Goal: Task Accomplishment & Management: Manage account settings

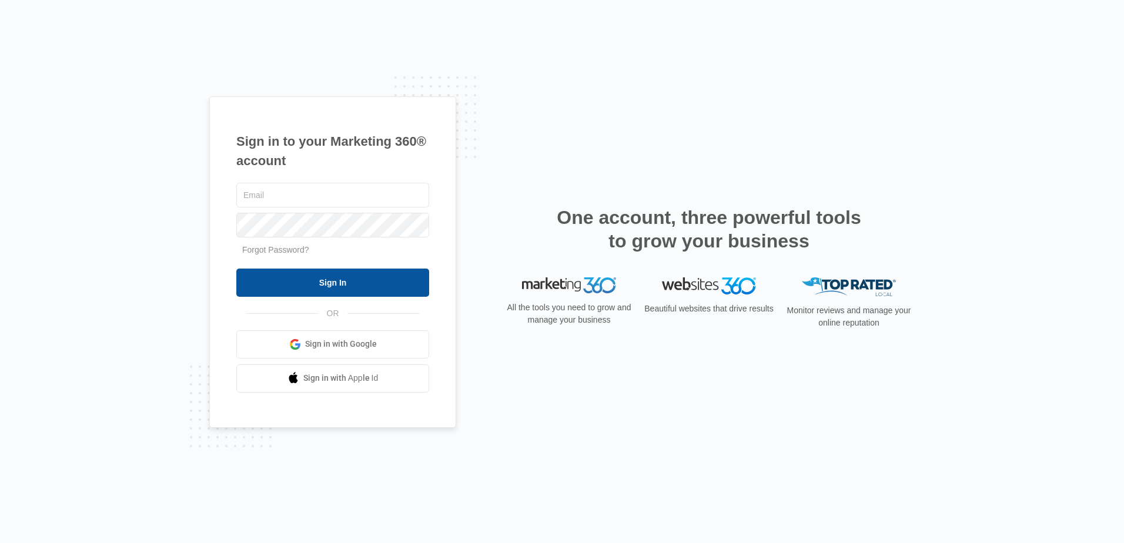
type input "[EMAIL_ADDRESS][DOMAIN_NAME]"
click at [312, 284] on input "Sign In" at bounding box center [332, 283] width 193 height 28
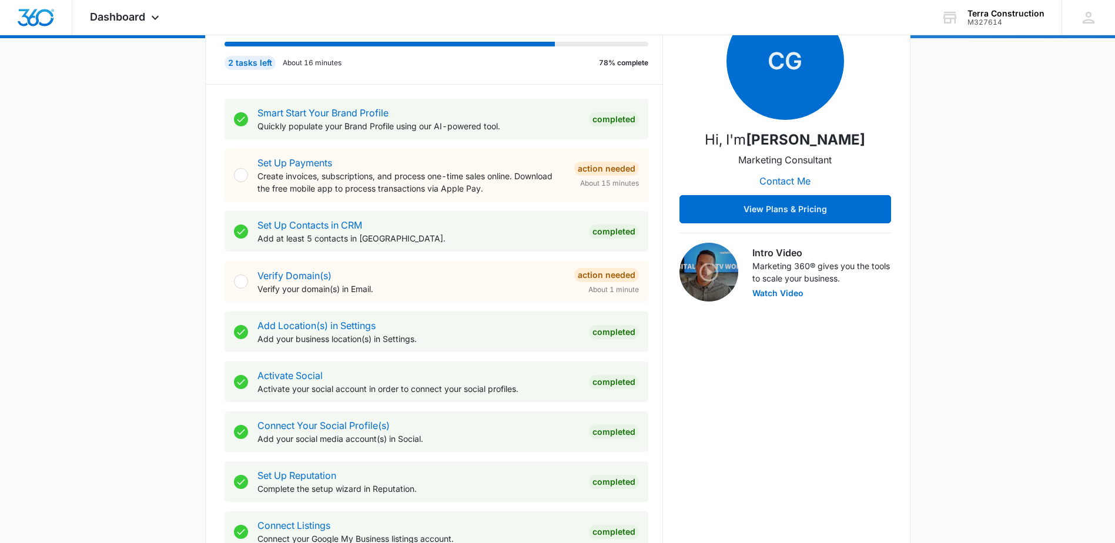
scroll to position [176, 0]
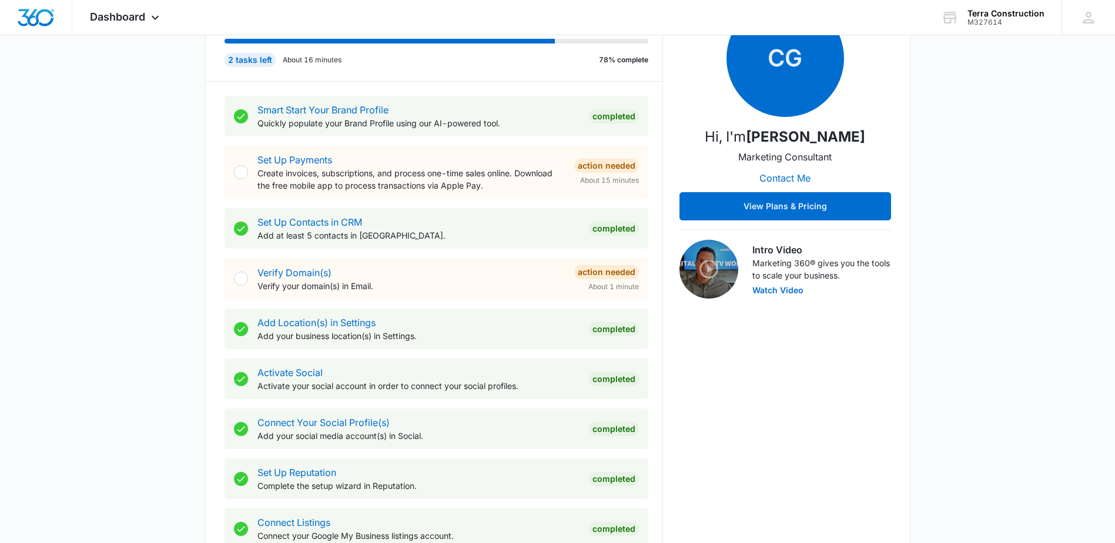
click at [240, 279] on div at bounding box center [241, 279] width 14 height 14
click at [285, 273] on link "Verify Domain(s)" at bounding box center [294, 273] width 74 height 12
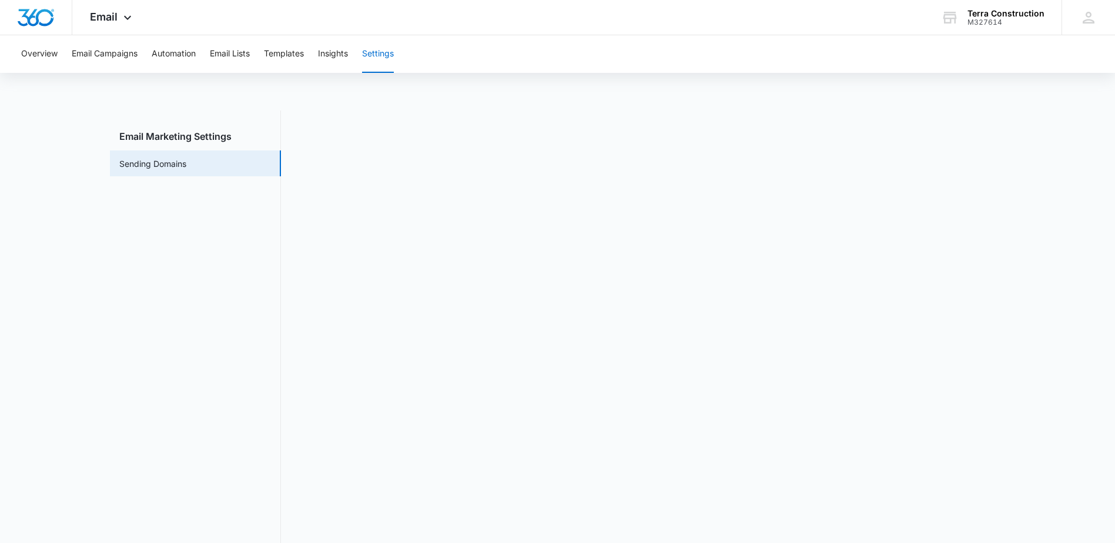
click at [435, 99] on div "Overview Email Campaigns Automation Email Lists Templates Insights Settings Ema…" at bounding box center [557, 302] width 1115 height 534
click at [109, 19] on span "Email" at bounding box center [104, 17] width 28 height 12
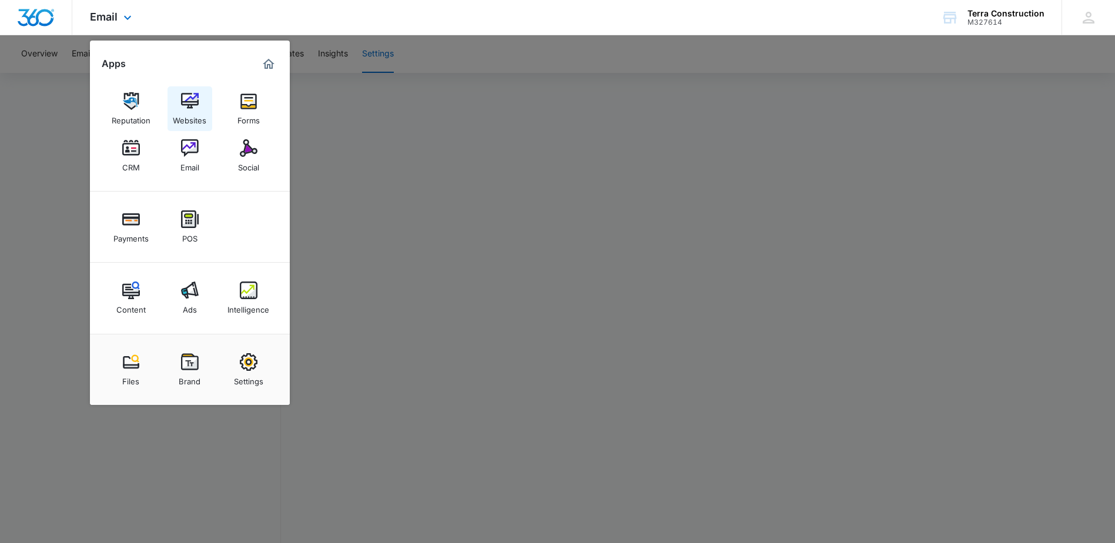
click at [188, 101] on img at bounding box center [190, 101] width 18 height 18
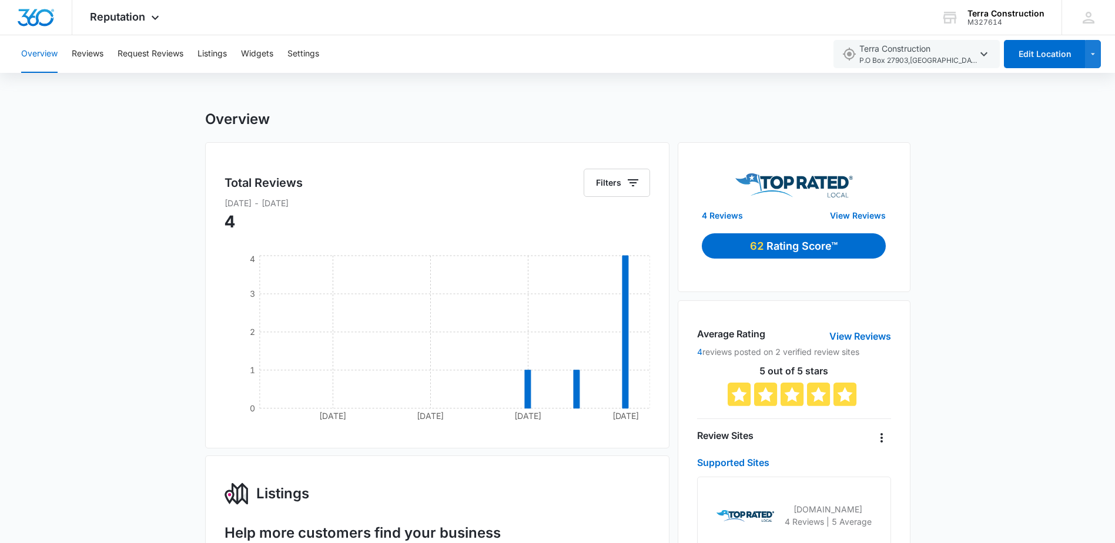
click at [784, 248] on p "Rating Score™" at bounding box center [802, 246] width 71 height 16
click at [724, 216] on link "4 Reviews" at bounding box center [722, 215] width 41 height 12
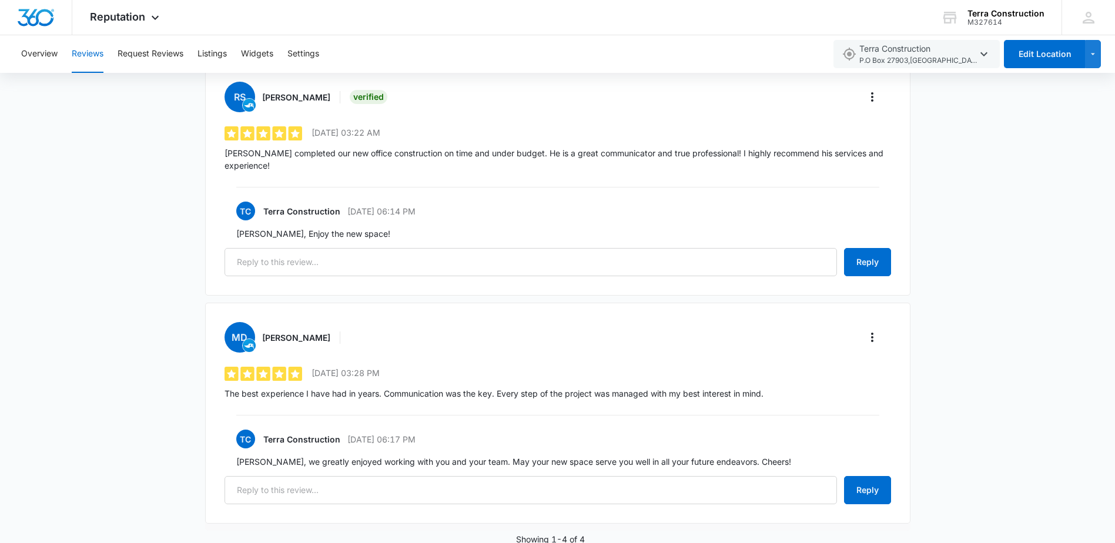
scroll to position [678, 0]
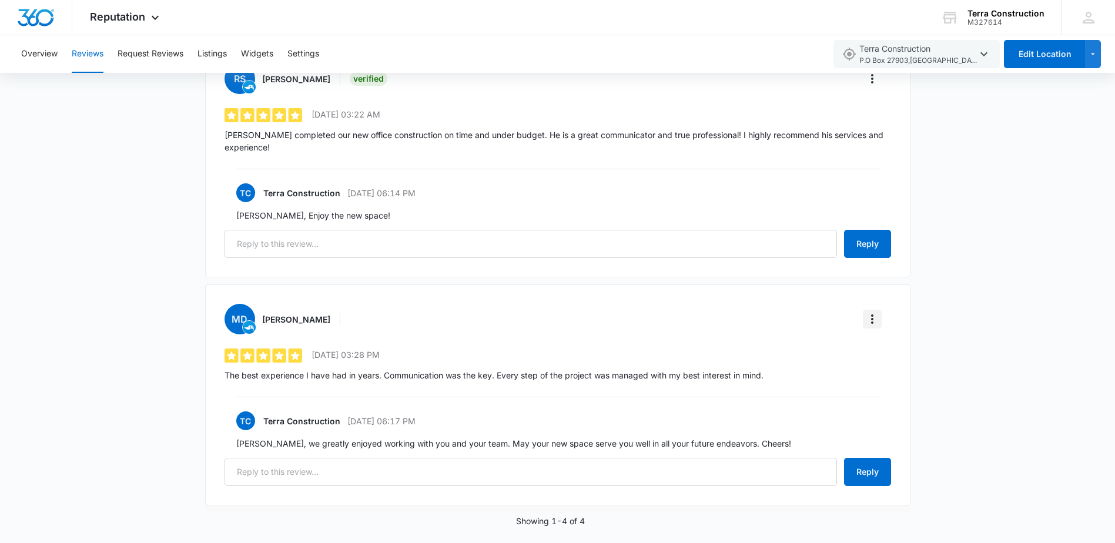
click at [868, 312] on icon "More" at bounding box center [872, 319] width 14 height 14
click at [898, 339] on div "Verify Review" at bounding box center [919, 340] width 83 height 8
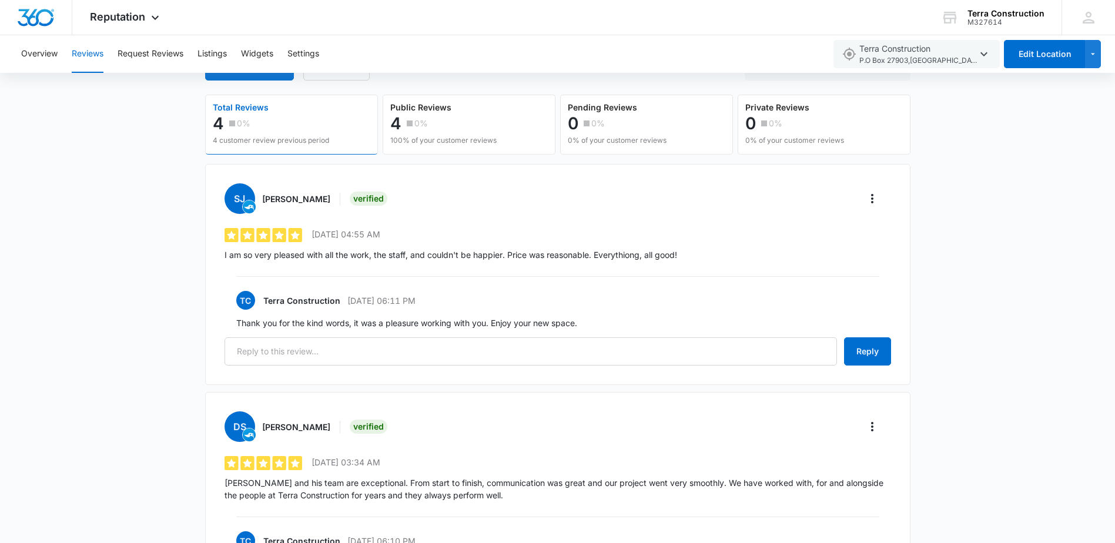
scroll to position [0, 0]
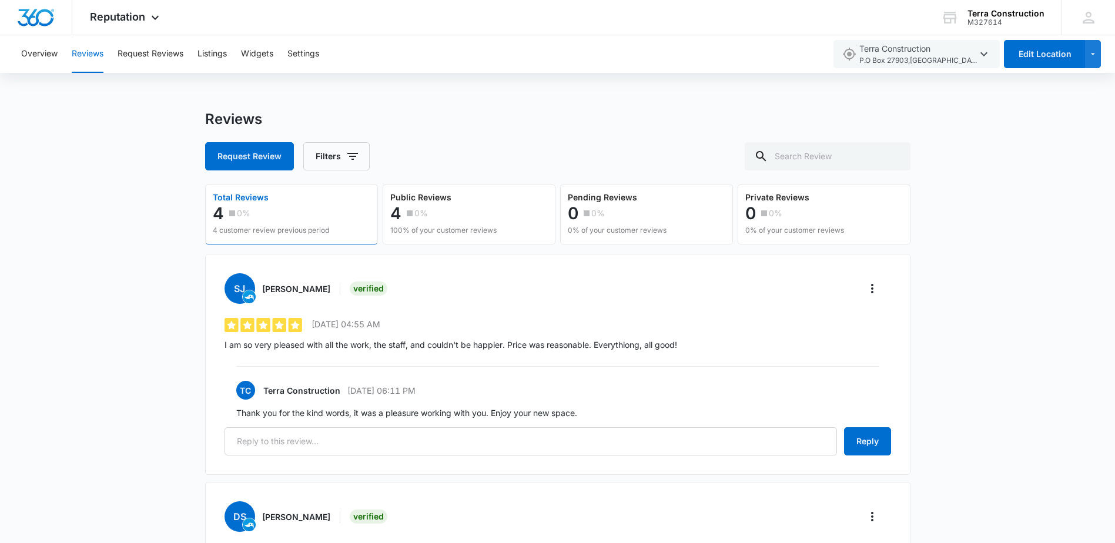
click at [88, 56] on button "Reviews" at bounding box center [88, 54] width 32 height 38
click at [43, 57] on button "Overview" at bounding box center [39, 54] width 36 height 38
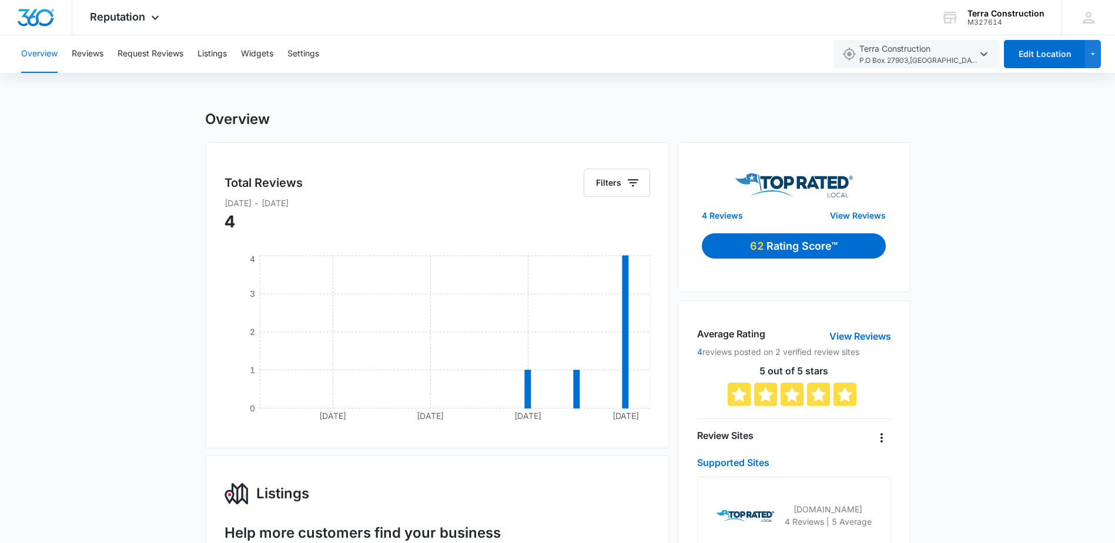
click at [798, 248] on p "Rating Score™" at bounding box center [802, 246] width 71 height 16
click at [154, 55] on button "Request Reviews" at bounding box center [151, 54] width 66 height 38
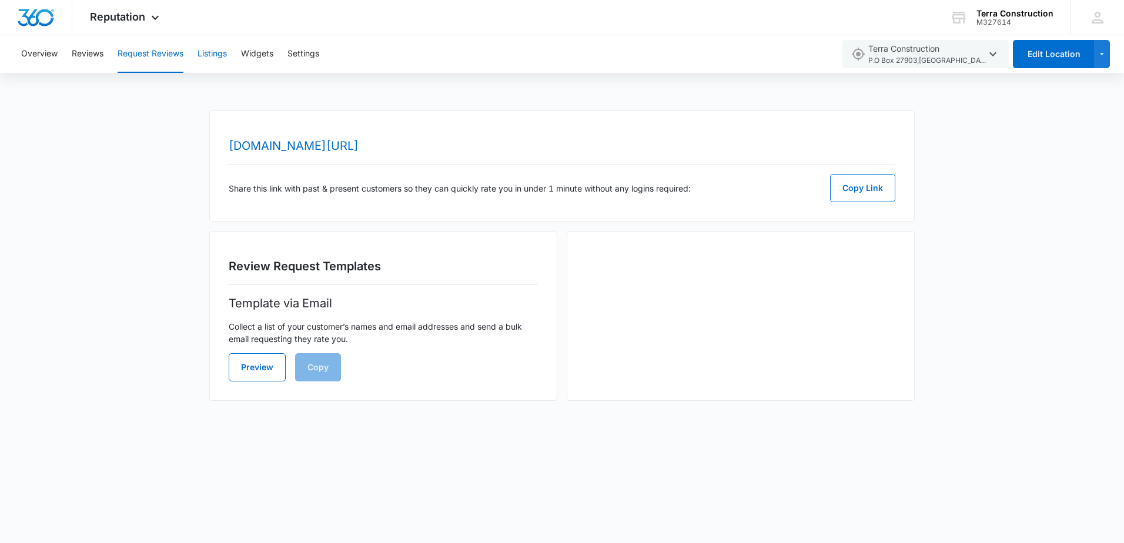
click at [210, 52] on button "Listings" at bounding box center [212, 54] width 29 height 38
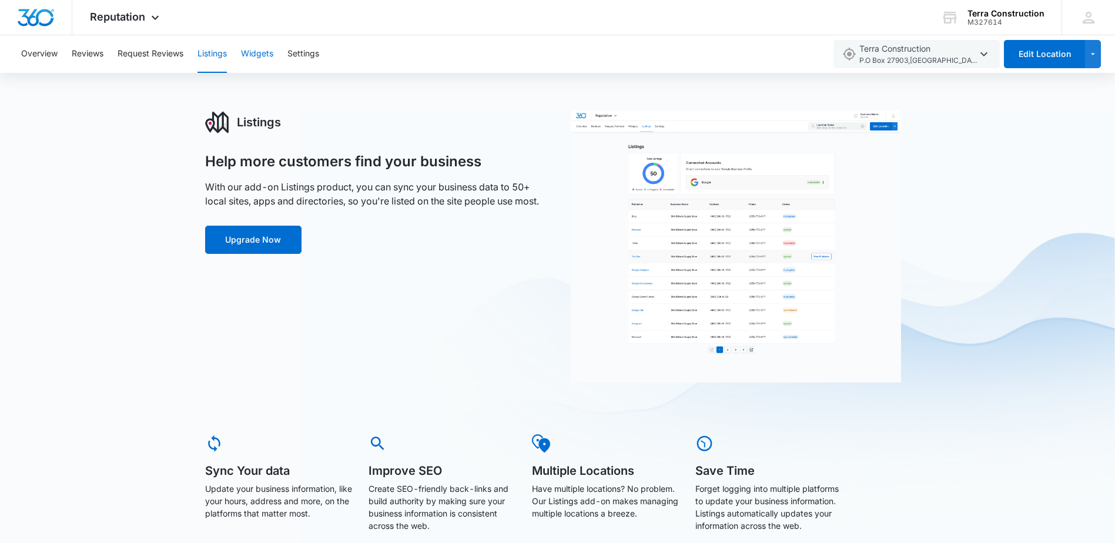
click at [263, 52] on button "Widgets" at bounding box center [257, 54] width 32 height 38
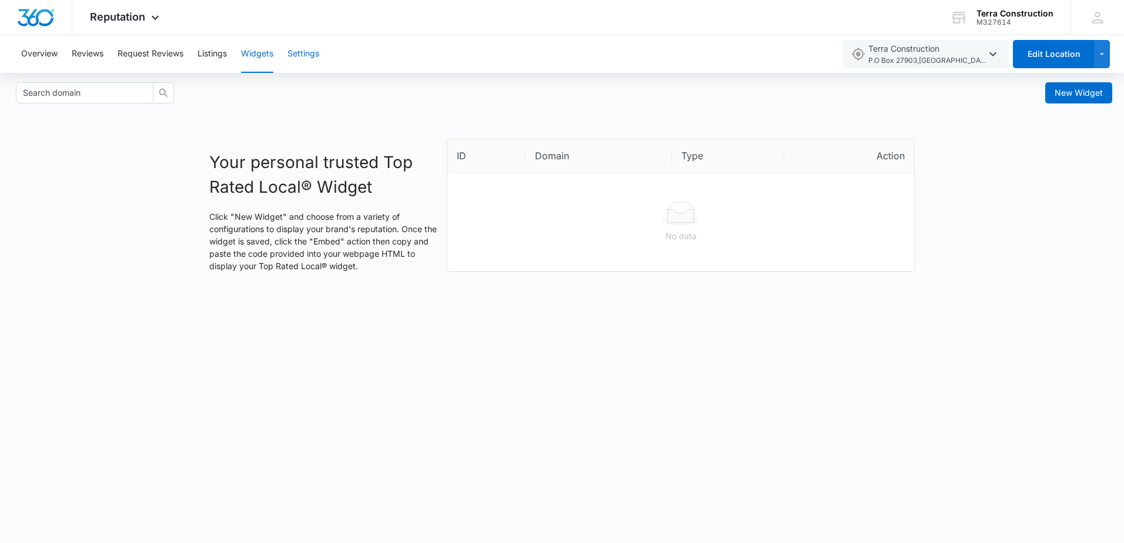
click at [307, 58] on button "Settings" at bounding box center [303, 54] width 32 height 38
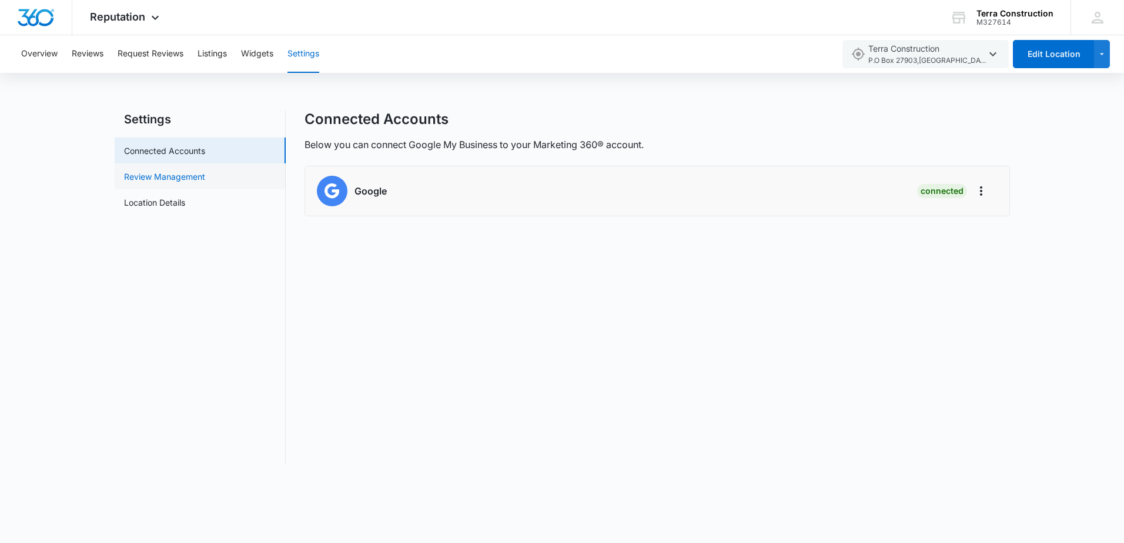
click at [196, 178] on link "Review Management" at bounding box center [164, 176] width 81 height 12
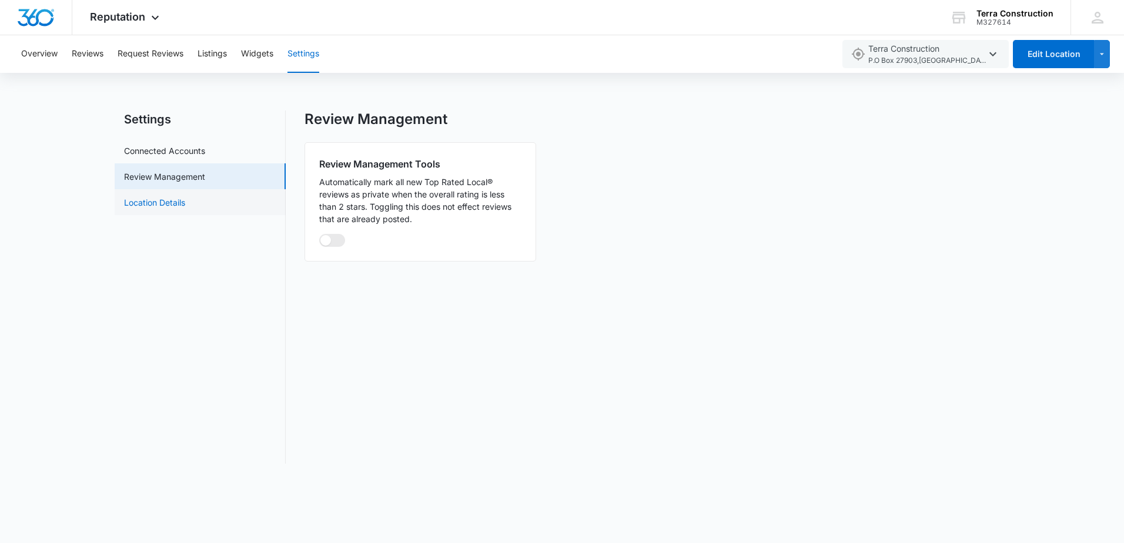
click at [165, 202] on link "Location Details" at bounding box center [154, 202] width 61 height 12
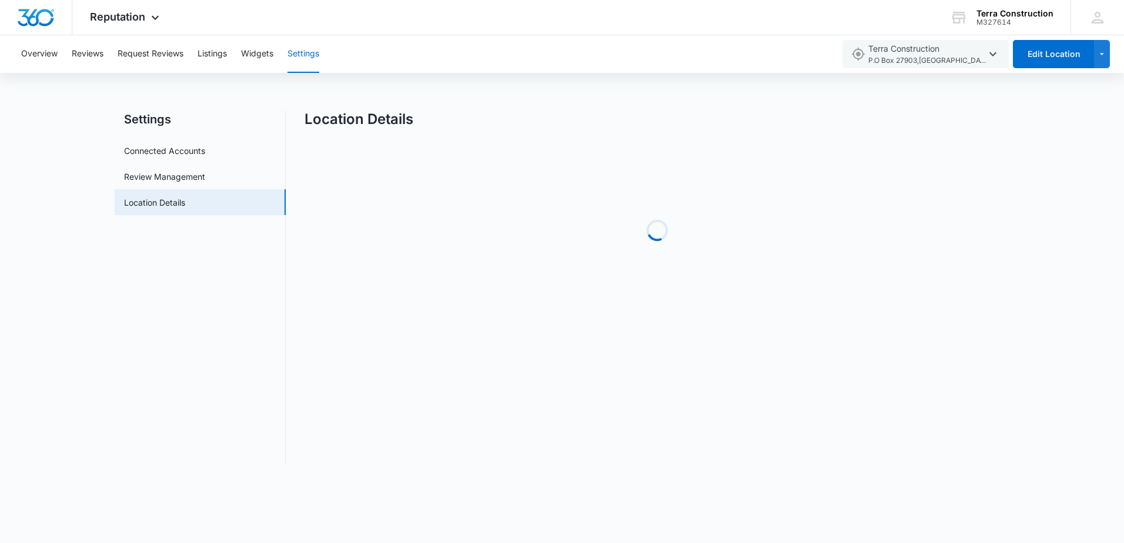
select select "Colorado"
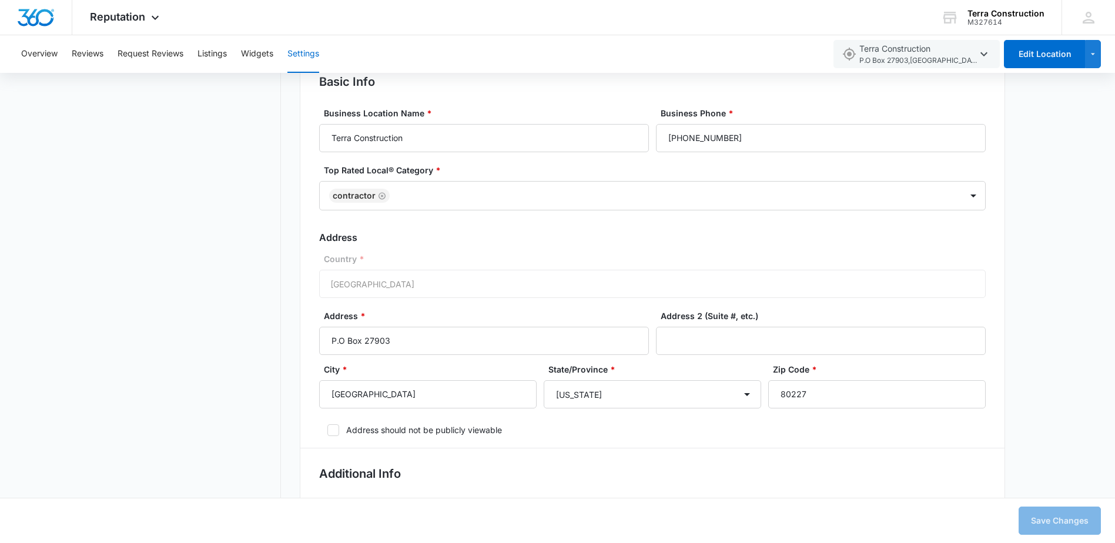
scroll to position [294, 0]
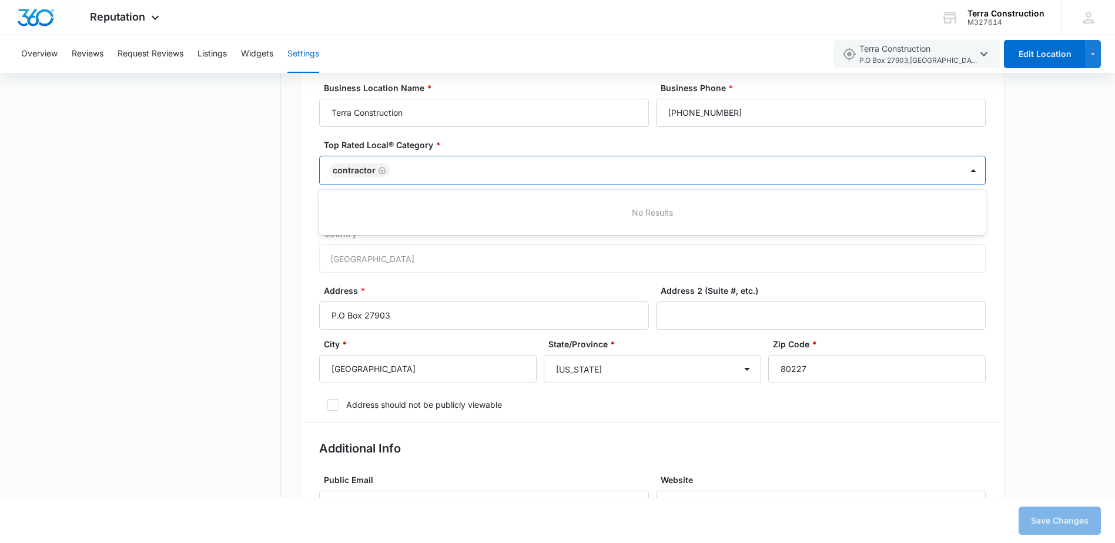
click at [413, 168] on div at bounding box center [669, 170] width 553 height 15
type input "d"
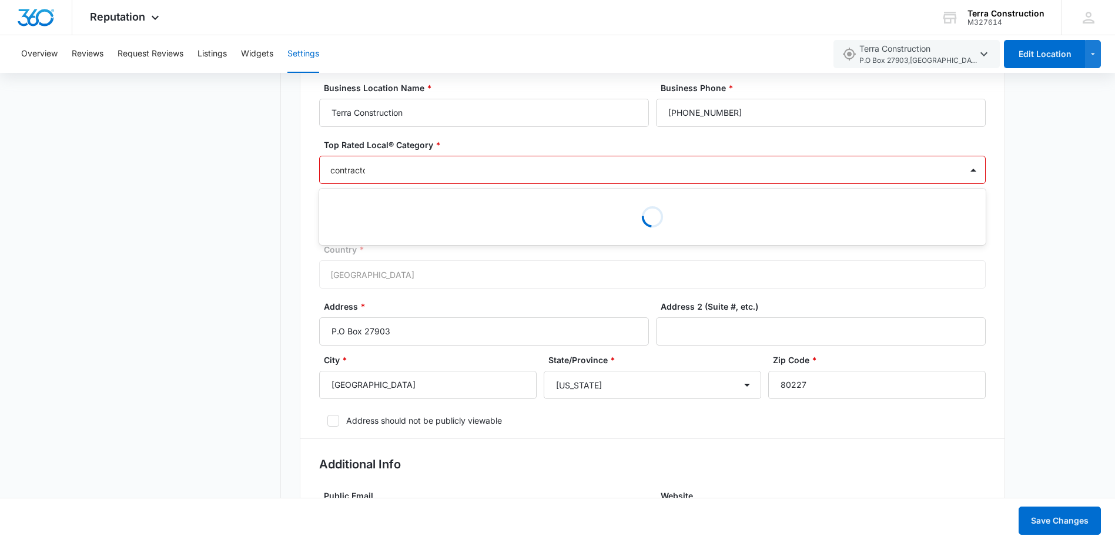
type input "contractor"
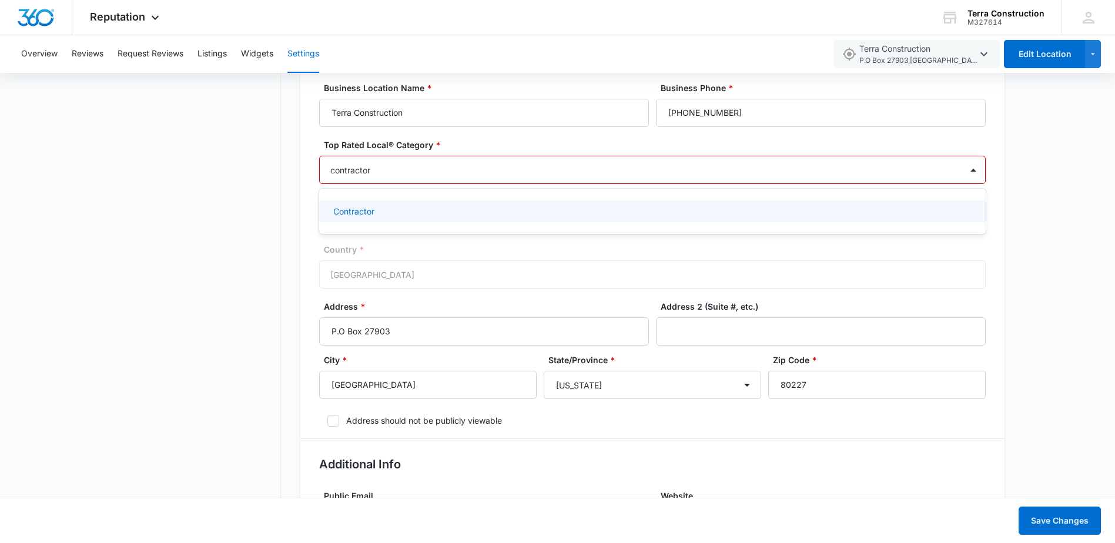
click at [380, 211] on div "Contractor" at bounding box center [651, 211] width 636 height 12
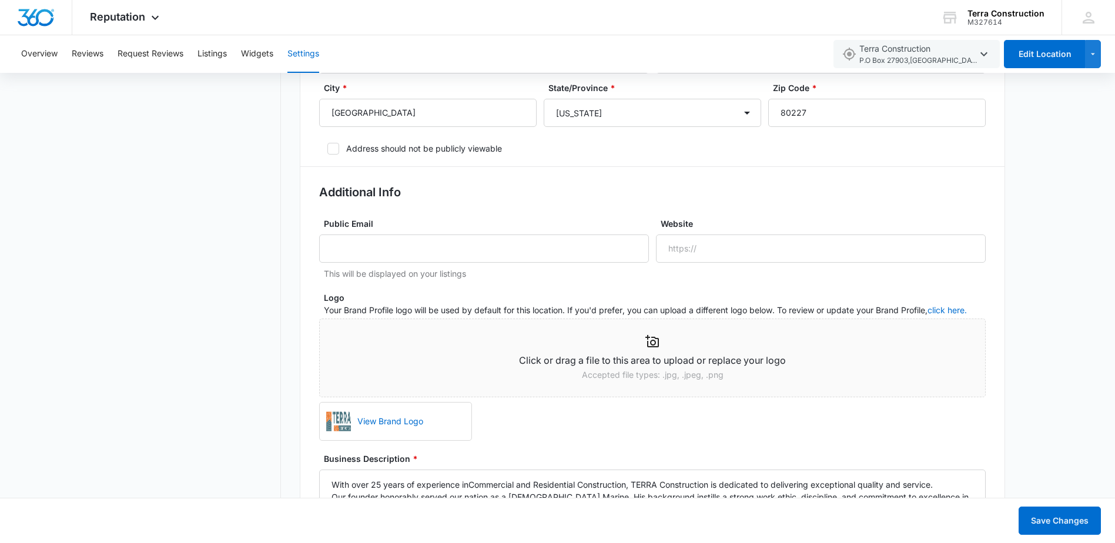
scroll to position [529, 0]
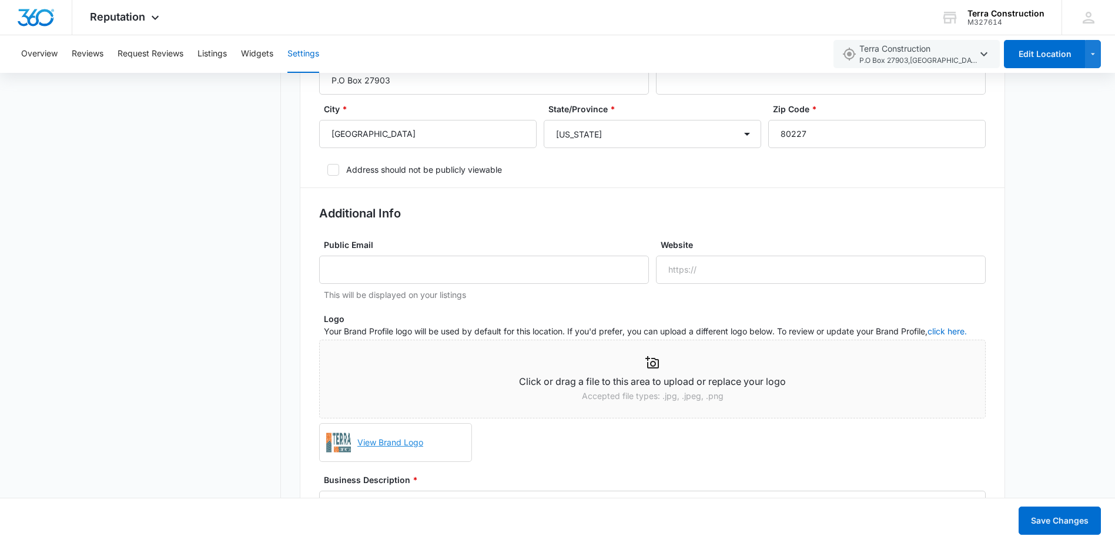
click at [384, 443] on link "View Brand Logo" at bounding box center [410, 443] width 114 height 26
click at [367, 272] on input "Public Email" at bounding box center [484, 270] width 330 height 28
type input "hello@terraconstructionco.com"
click at [722, 269] on input "Website" at bounding box center [821, 270] width 330 height 28
type input "www.terraconstructionco.com"
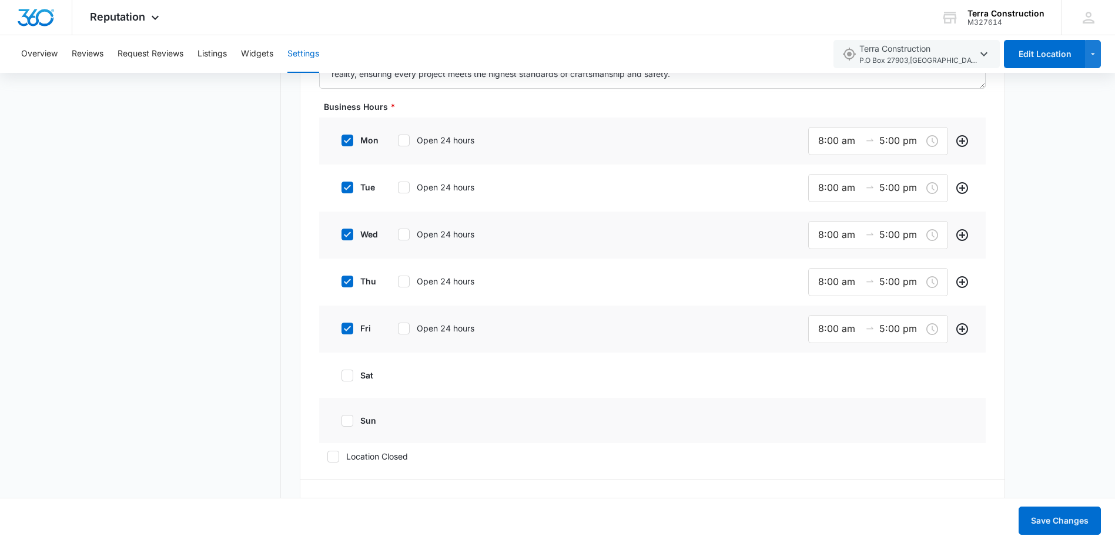
scroll to position [999, 0]
click at [350, 376] on icon at bounding box center [347, 374] width 11 height 11
click at [342, 376] on input "sat" at bounding box center [337, 374] width 8 height 8
click at [962, 372] on icon "Add" at bounding box center [962, 375] width 14 height 14
click at [962, 372] on icon "Remove" at bounding box center [962, 375] width 14 height 14
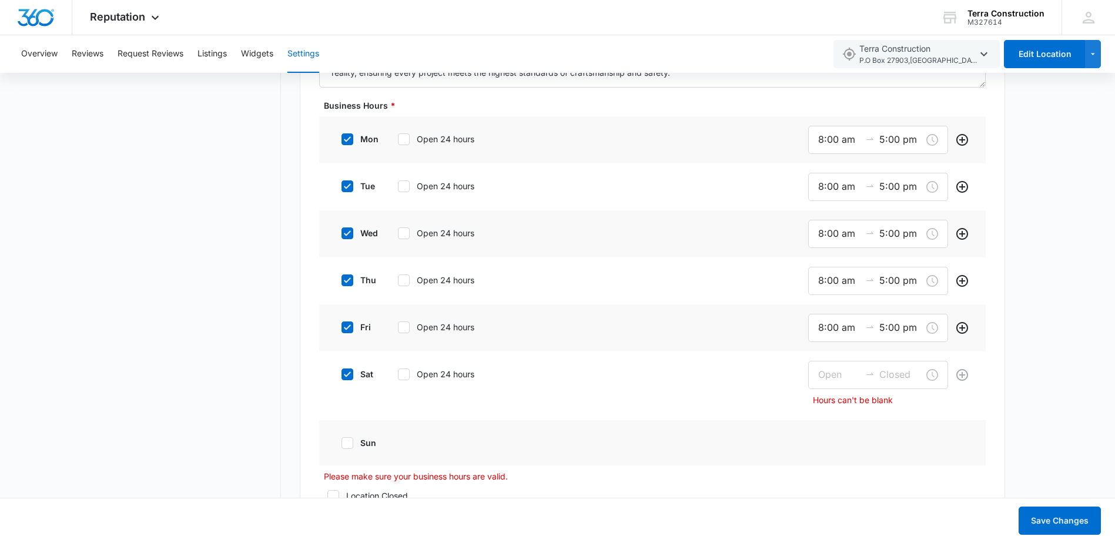
click at [353, 375] on label "sat" at bounding box center [356, 374] width 47 height 12
click at [342, 375] on input "sat" at bounding box center [337, 374] width 8 height 8
checkbox input "false"
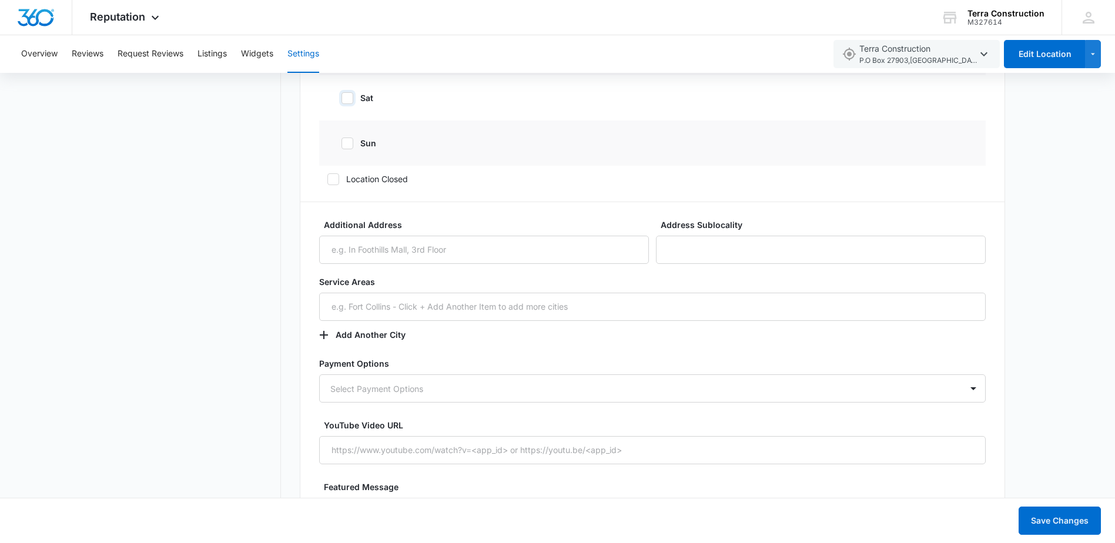
scroll to position [1293, 0]
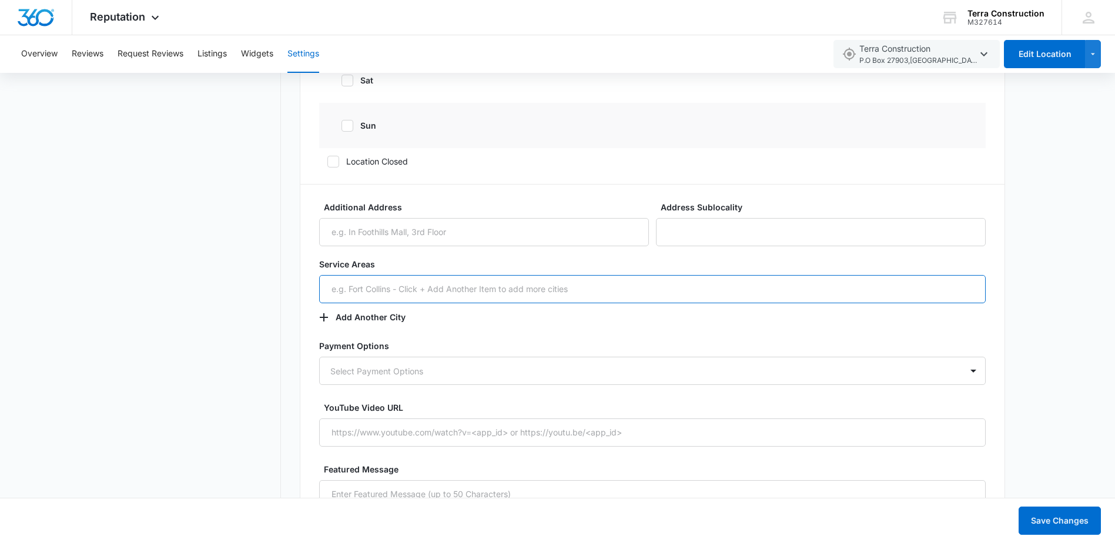
click at [418, 290] on input "text" at bounding box center [652, 289] width 667 height 28
type input "Denver Metro"
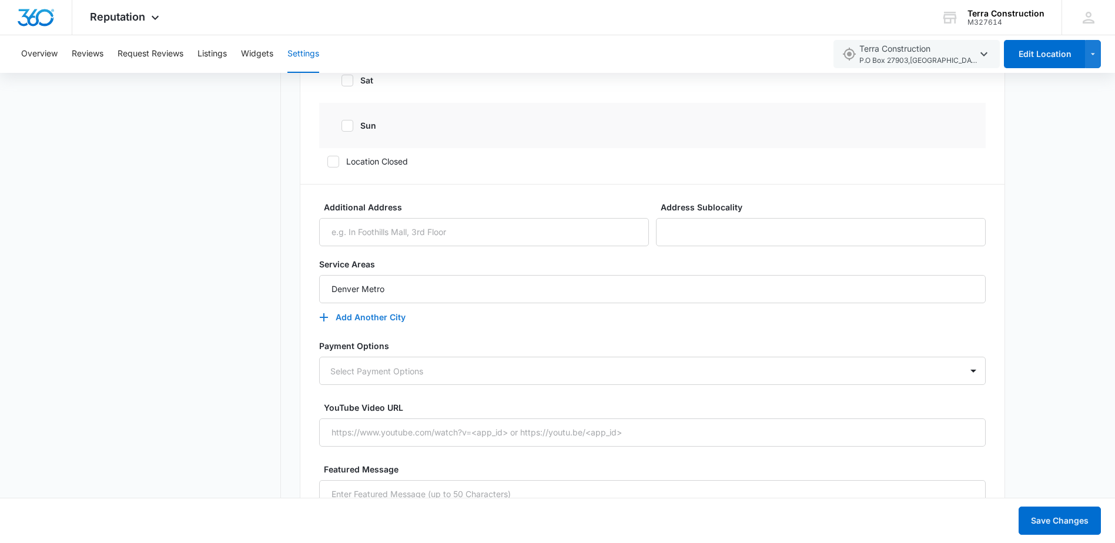
click at [324, 320] on icon "button" at bounding box center [324, 317] width 8 height 8
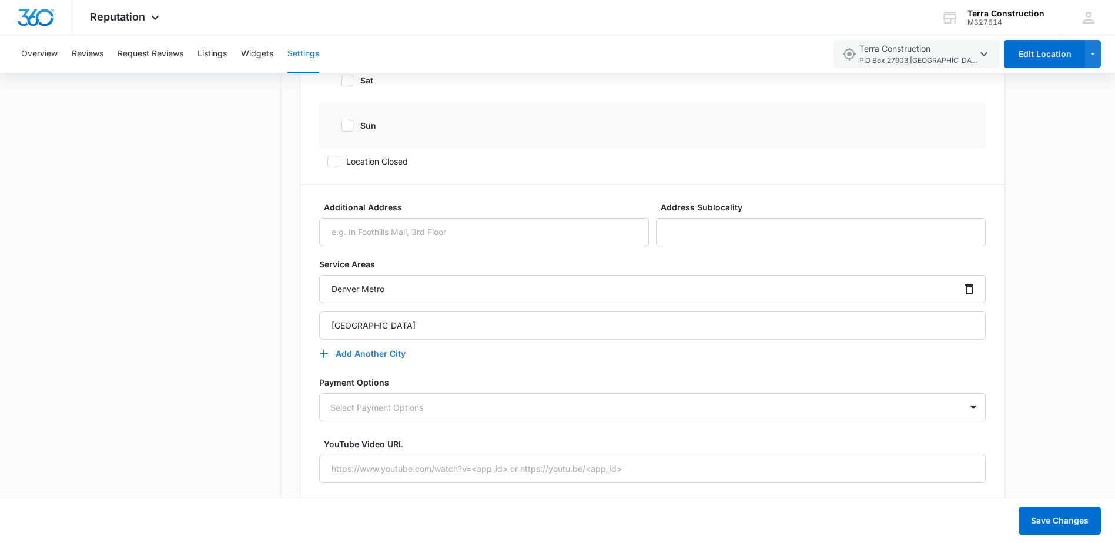
type input "Boulder"
click at [322, 352] on icon "button" at bounding box center [324, 354] width 14 height 14
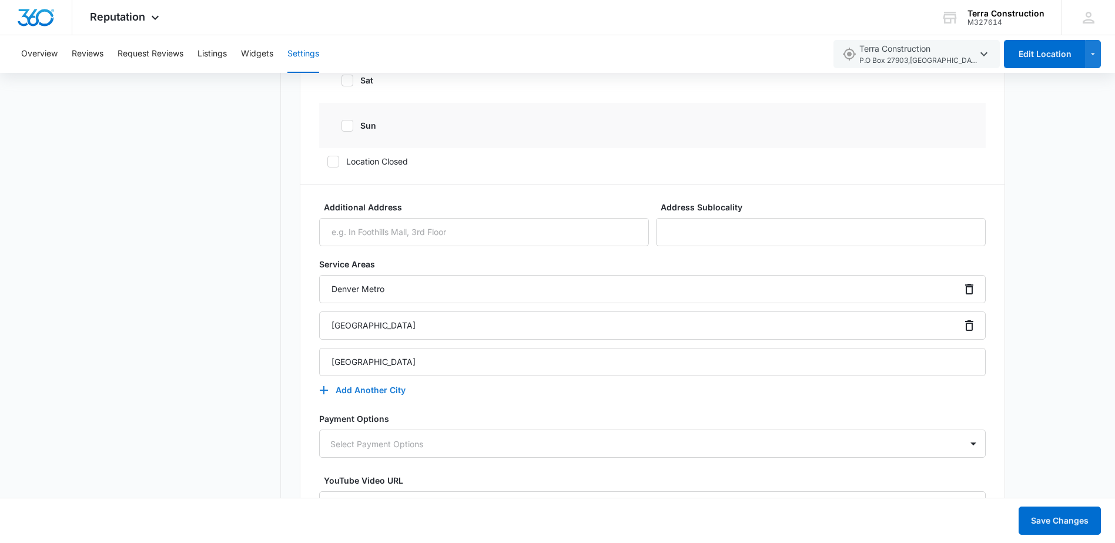
type input "Louisville"
click at [319, 392] on icon "button" at bounding box center [324, 390] width 14 height 14
type input "Parker"
click at [322, 429] on icon "button" at bounding box center [324, 427] width 14 height 14
type input "Front Range"
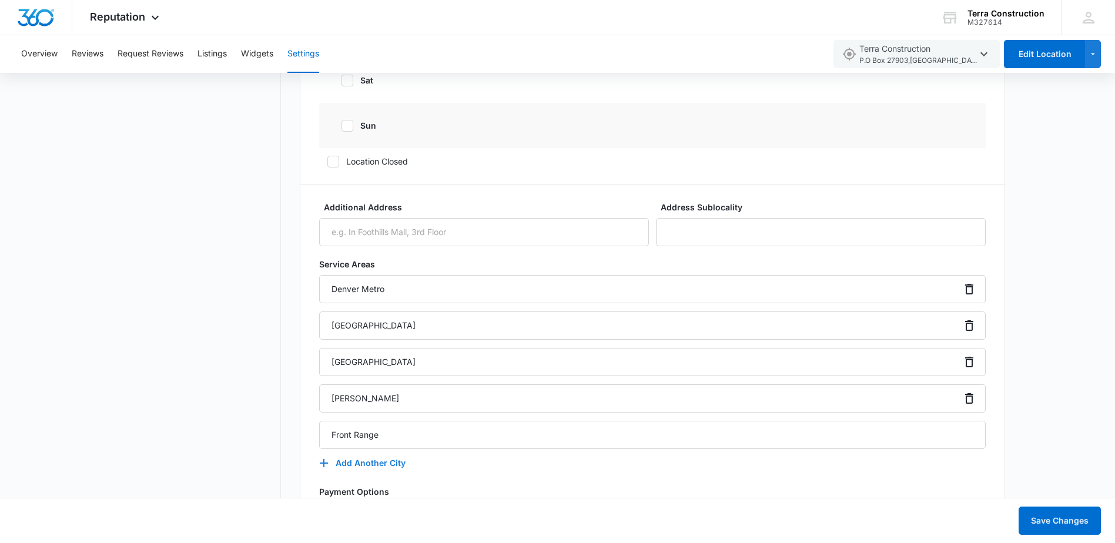
click at [322, 462] on icon "button" at bounding box center [324, 463] width 14 height 14
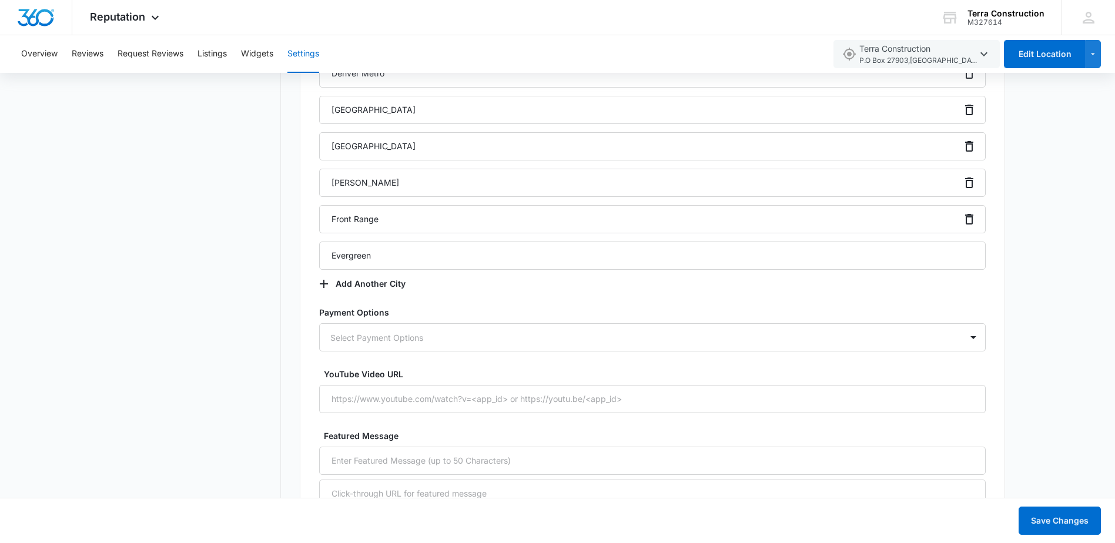
scroll to position [1528, 0]
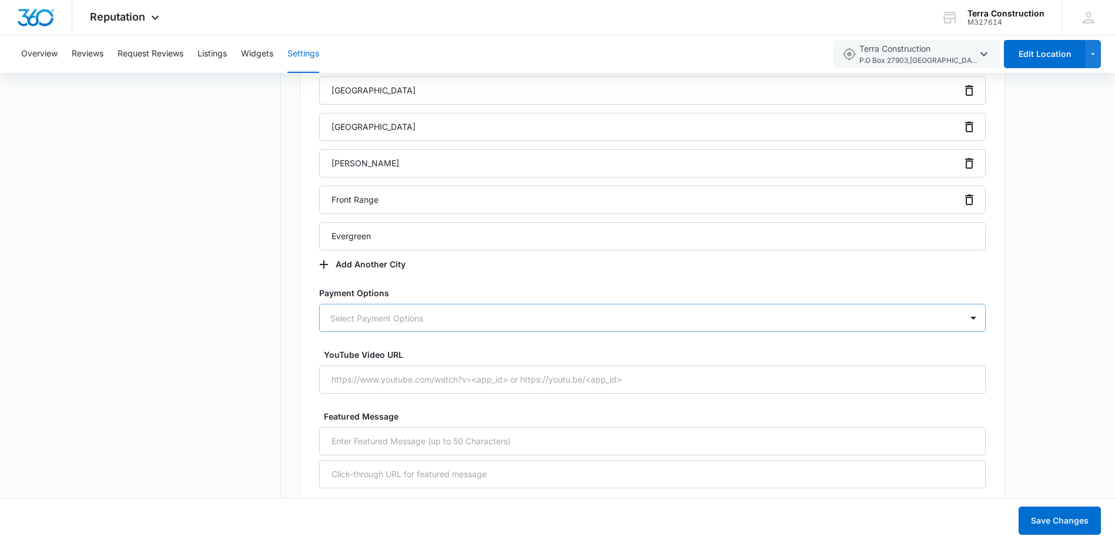
type input "Evergreen"
click at [367, 323] on div at bounding box center [638, 318] width 616 height 15
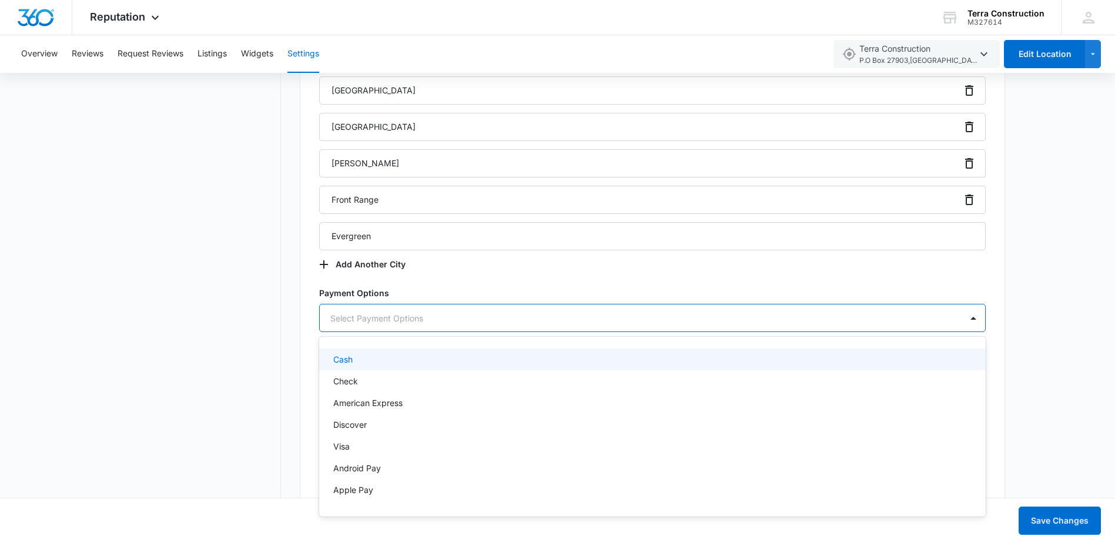
click at [353, 361] on p "Cash" at bounding box center [342, 359] width 19 height 12
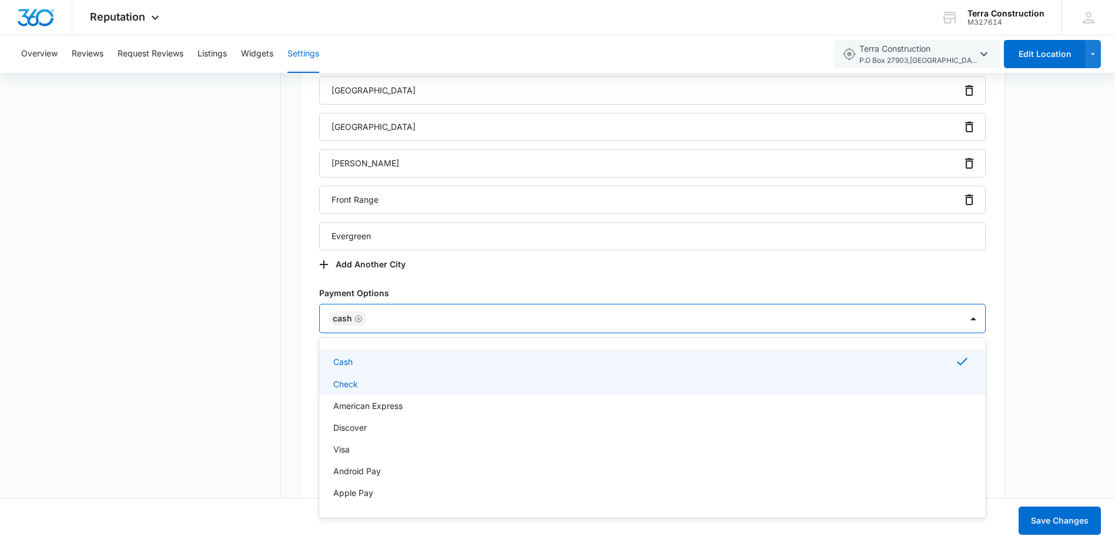
click at [357, 386] on p "Check" at bounding box center [345, 384] width 25 height 12
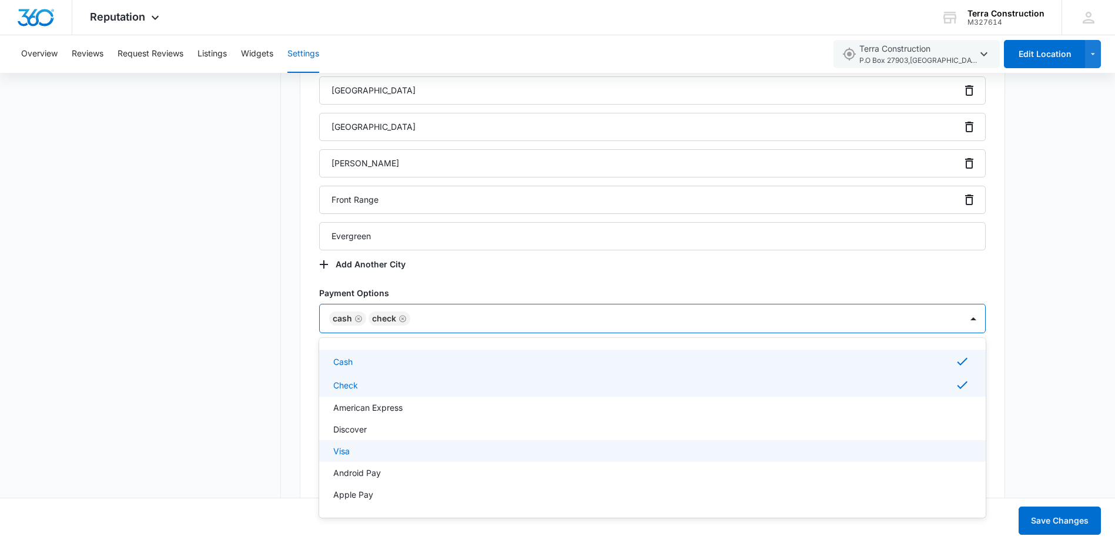
click at [363, 451] on div "Visa" at bounding box center [651, 451] width 636 height 12
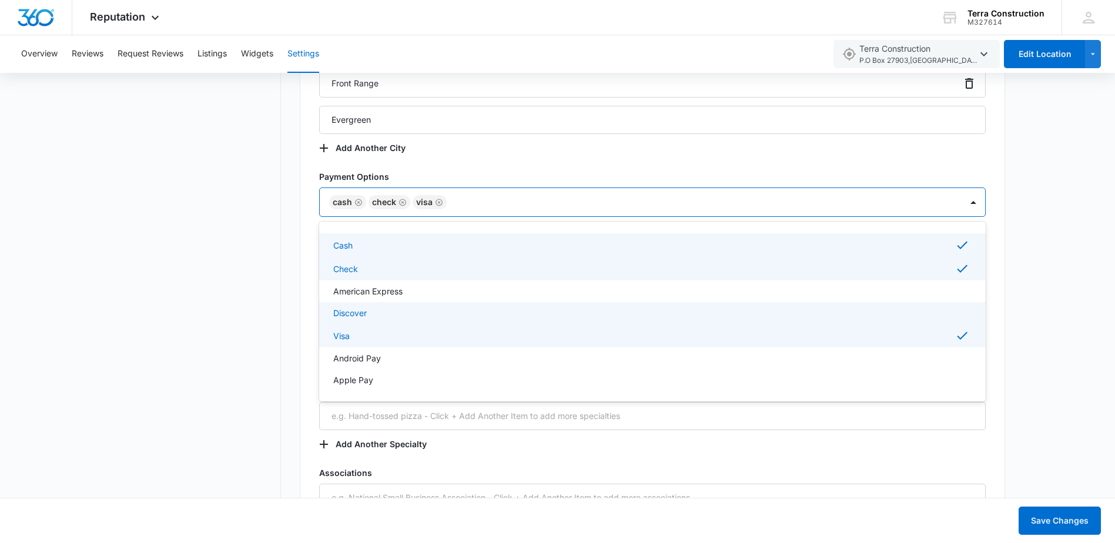
scroll to position [1646, 0]
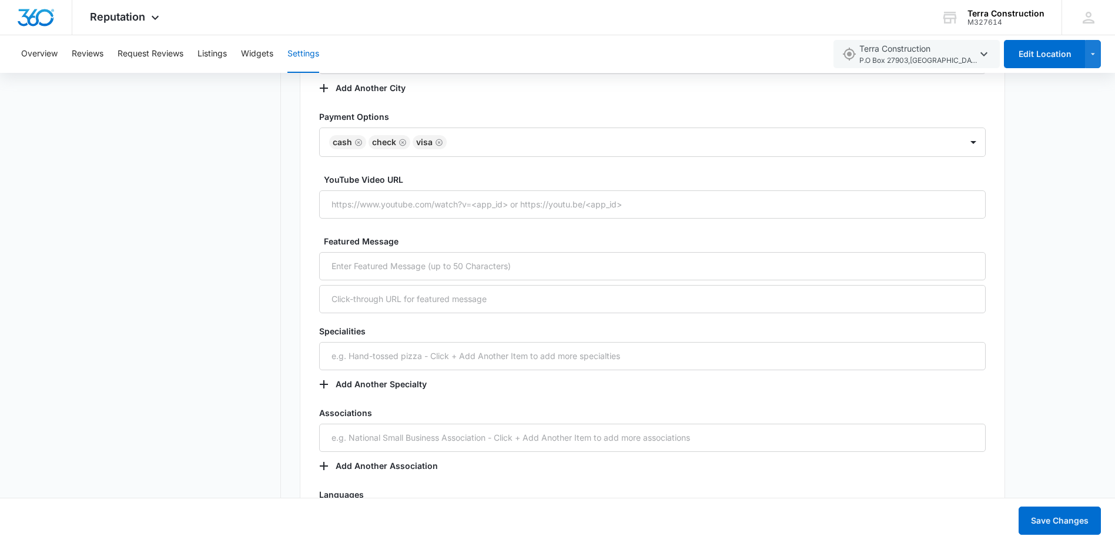
scroll to position [1764, 0]
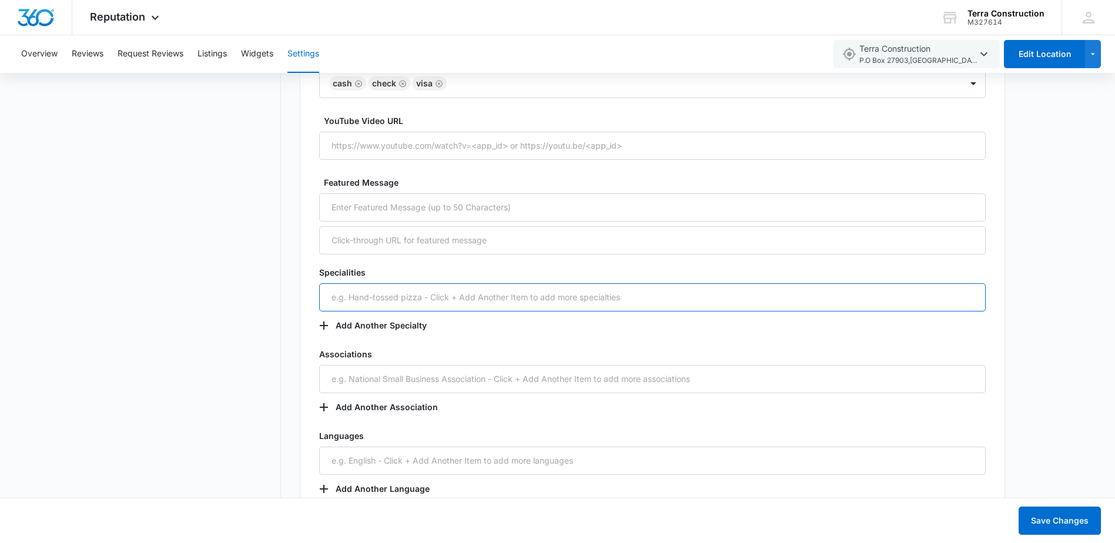
click at [344, 299] on input "text" at bounding box center [652, 297] width 667 height 28
type input "C"
click at [422, 299] on input "Decks, Commerical" at bounding box center [652, 297] width 667 height 28
type input "Decks"
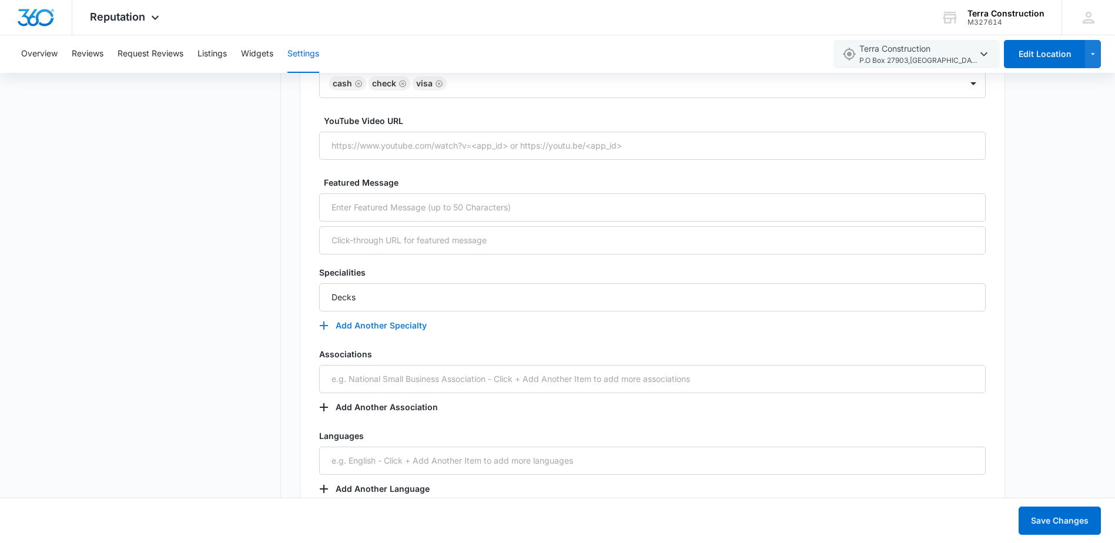
click at [325, 320] on icon "button" at bounding box center [324, 326] width 14 height 14
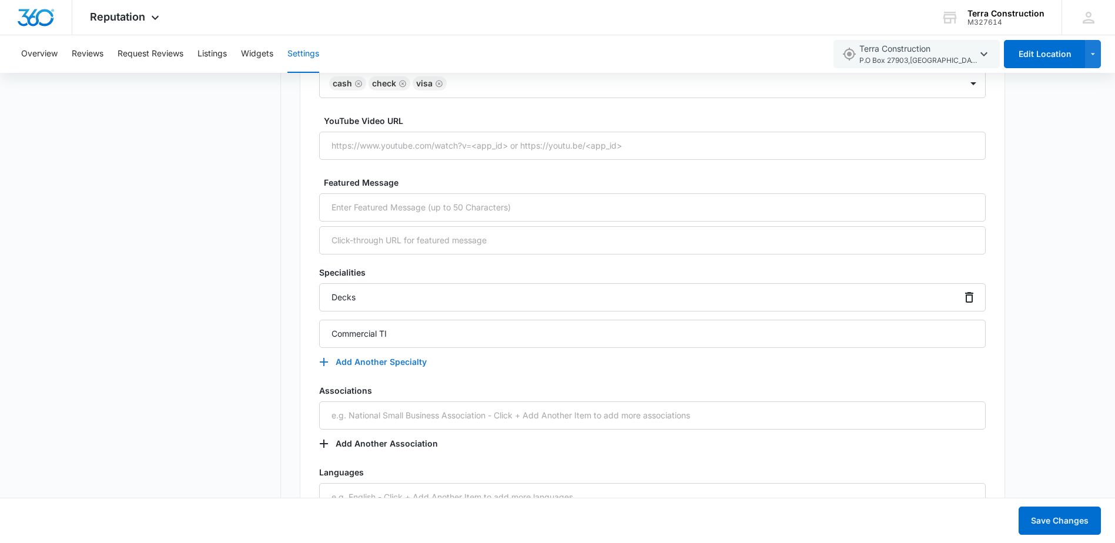
type input "Commercial TI"
click at [321, 364] on icon "button" at bounding box center [324, 362] width 14 height 14
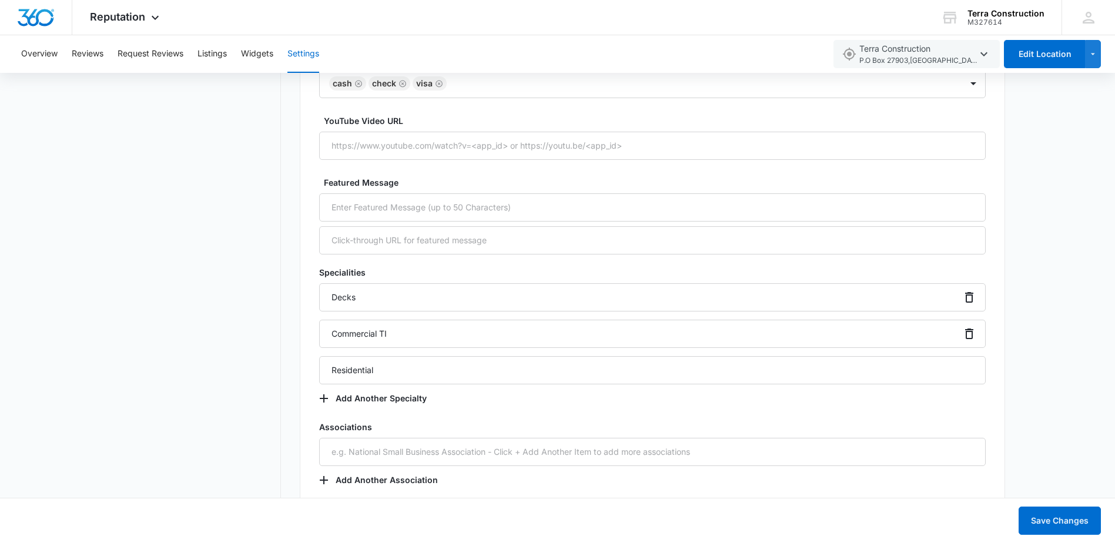
type input "Residential"
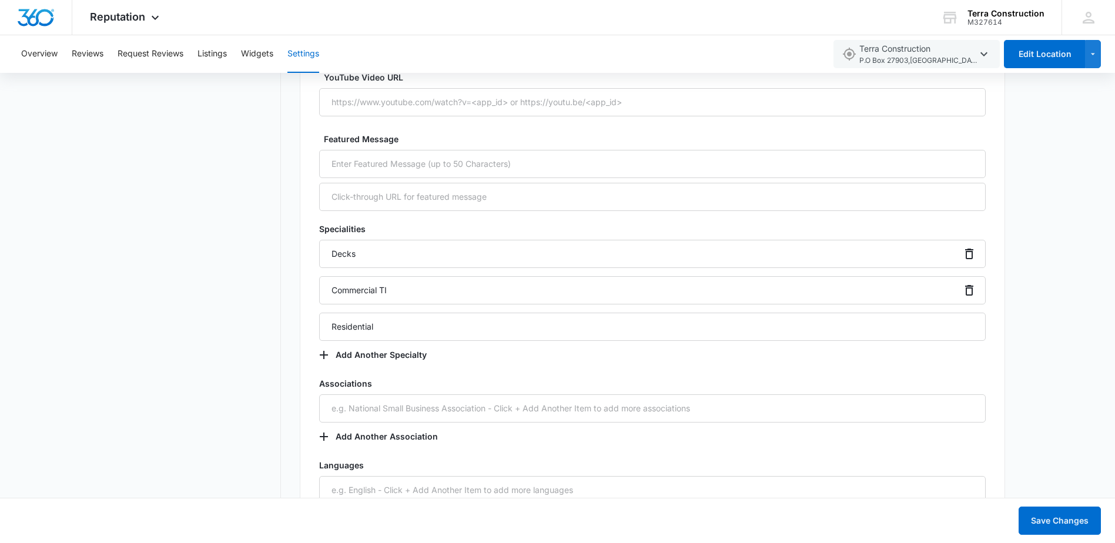
scroll to position [1881, 0]
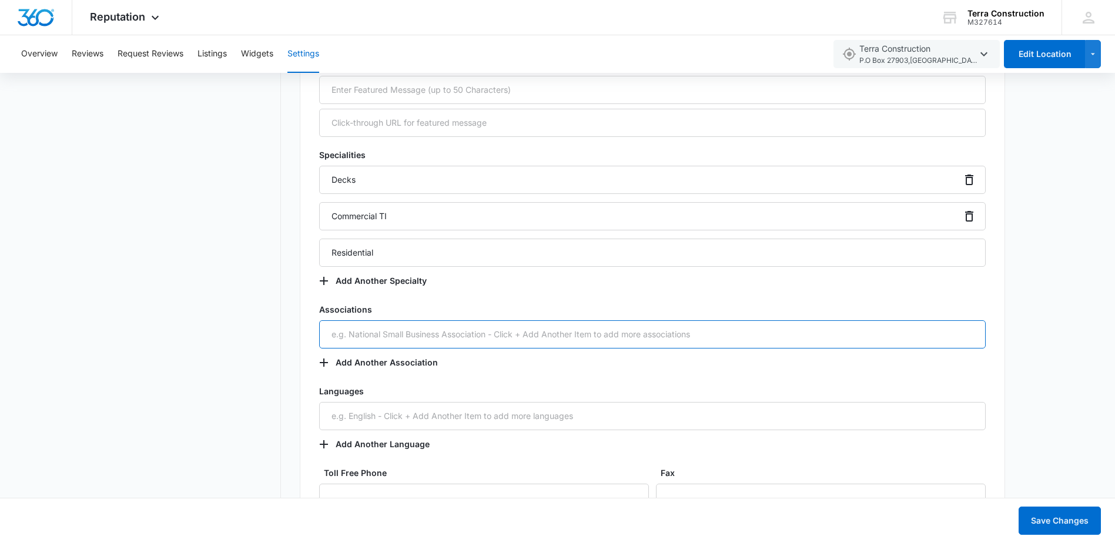
click at [340, 338] on input "text" at bounding box center [652, 334] width 667 height 28
type input "NaVOBA (National Veterans Owned Business Association)"
click at [326, 364] on icon "button" at bounding box center [324, 363] width 14 height 14
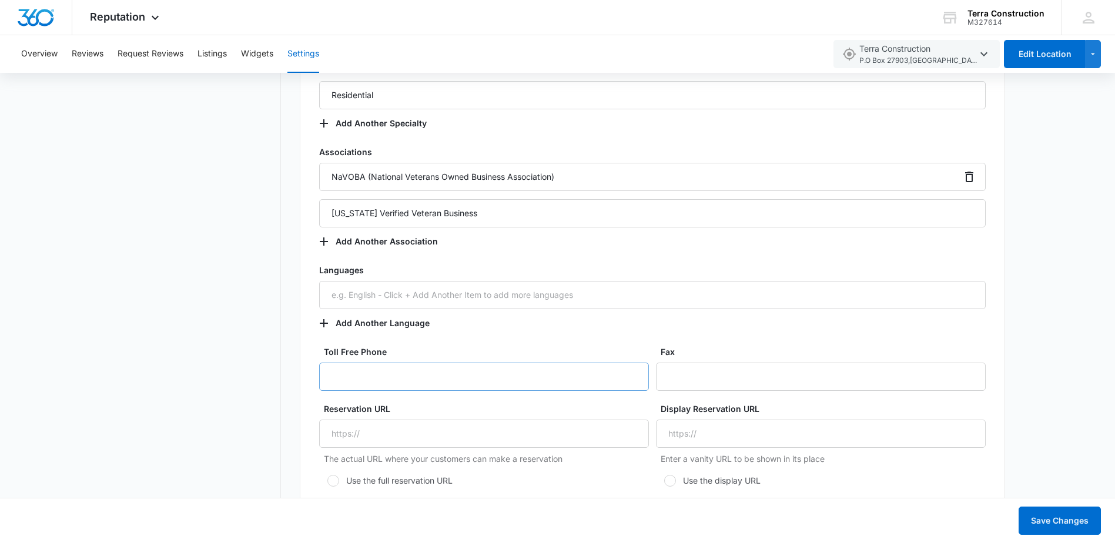
scroll to position [2057, 0]
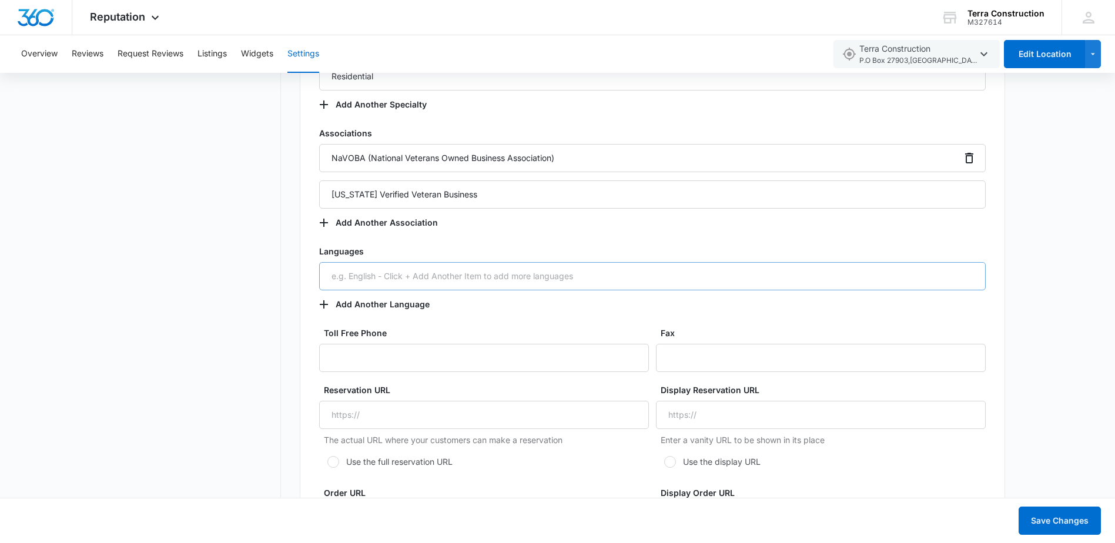
type input "Colorado Verified Veteran Business"
click at [361, 277] on input "text" at bounding box center [652, 276] width 667 height 28
type input "English"
click at [327, 303] on icon "button" at bounding box center [324, 304] width 14 height 14
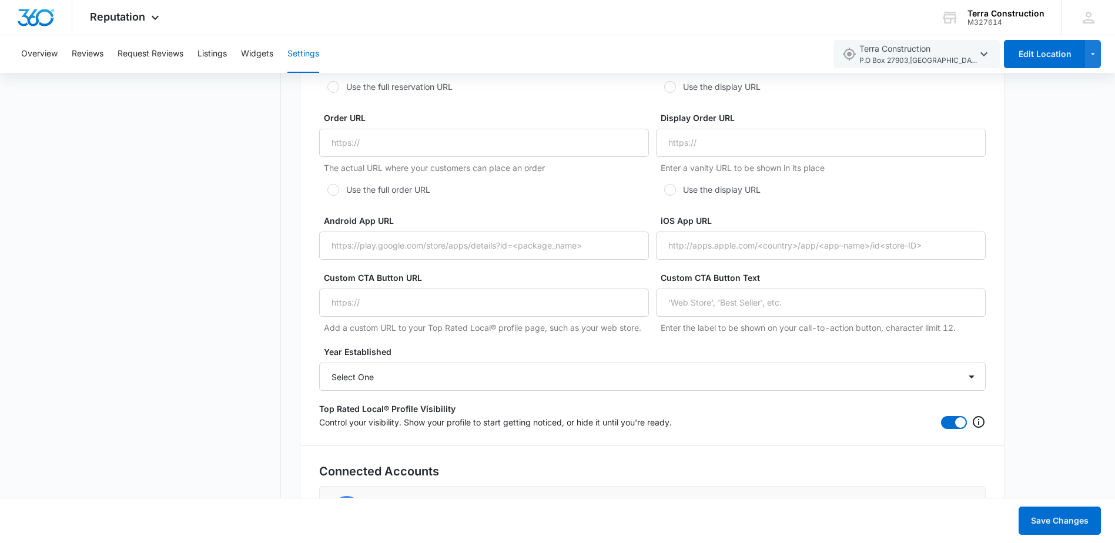
scroll to position [2528, 0]
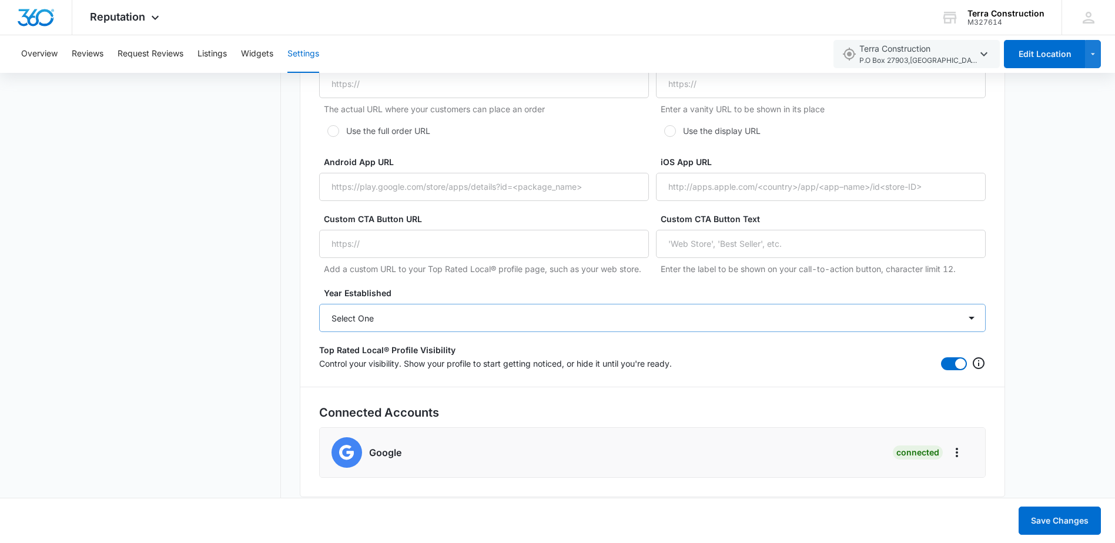
type input "Spanish"
click at [390, 319] on select "Select One 2025 2024 2023 2022 2021 2020 2019 2018 2017 2016 2015 2014 2013 201…" at bounding box center [652, 318] width 667 height 28
select select "2025"
click at [319, 304] on select "Select One 2025 2024 2023 2022 2021 2020 2019 2018 2017 2016 2015 2014 2013 201…" at bounding box center [652, 318] width 667 height 28
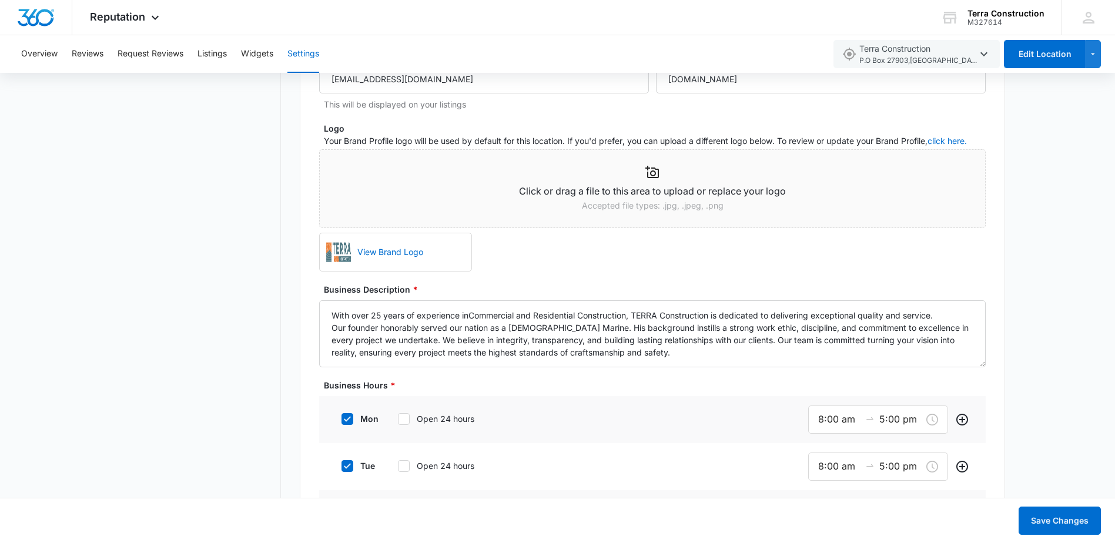
scroll to position [653, 0]
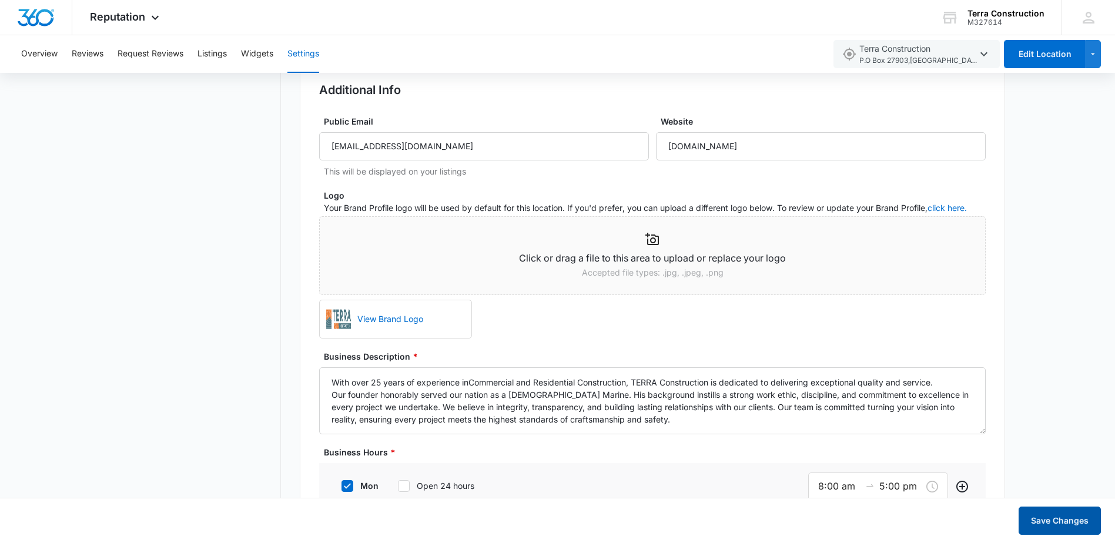
click at [1059, 521] on button "Save Changes" at bounding box center [1060, 521] width 82 height 28
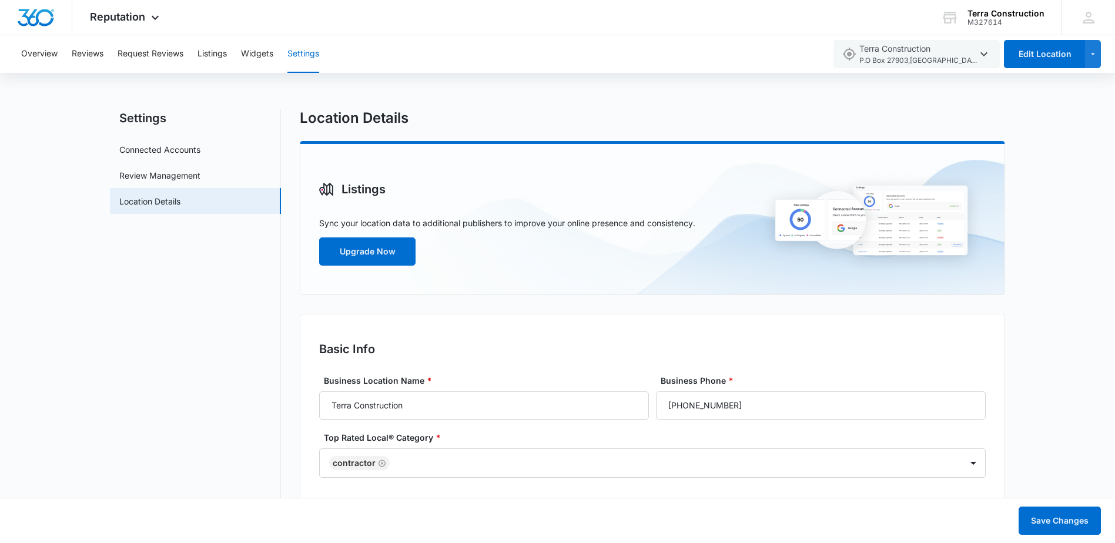
scroll to position [0, 0]
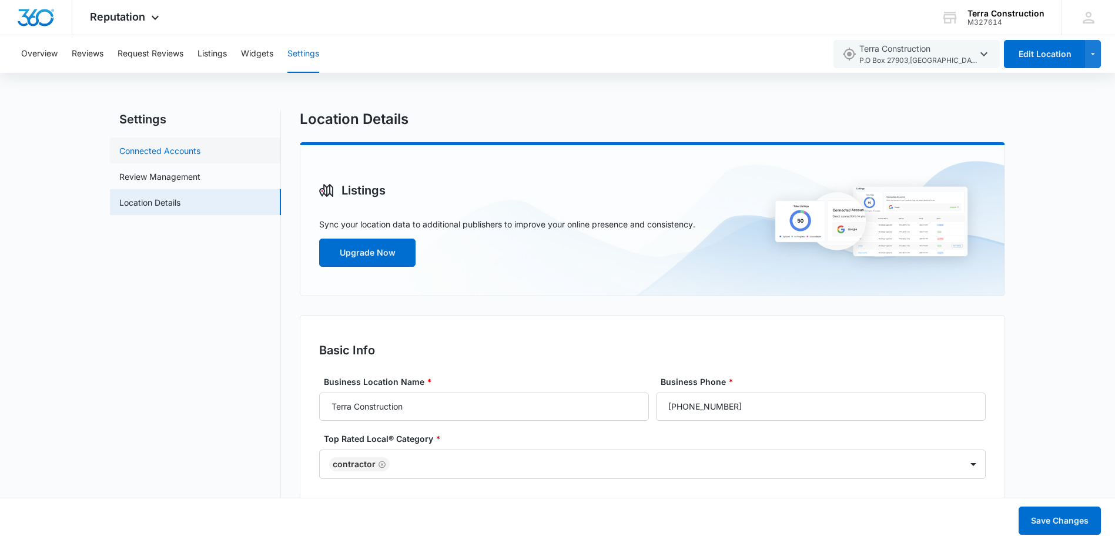
click at [169, 152] on link "Connected Accounts" at bounding box center [159, 151] width 81 height 12
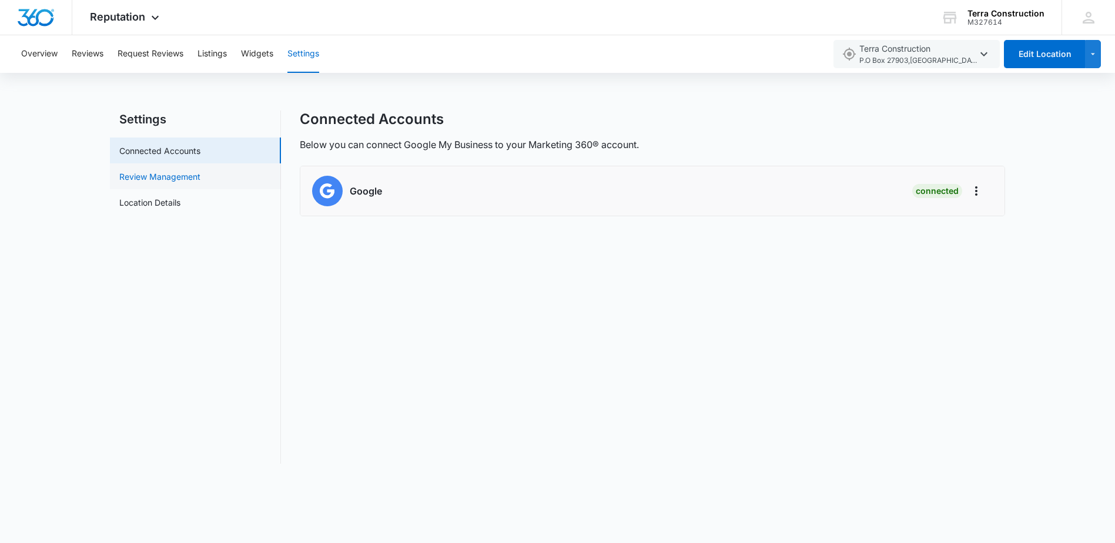
click at [164, 175] on link "Review Management" at bounding box center [159, 176] width 81 height 12
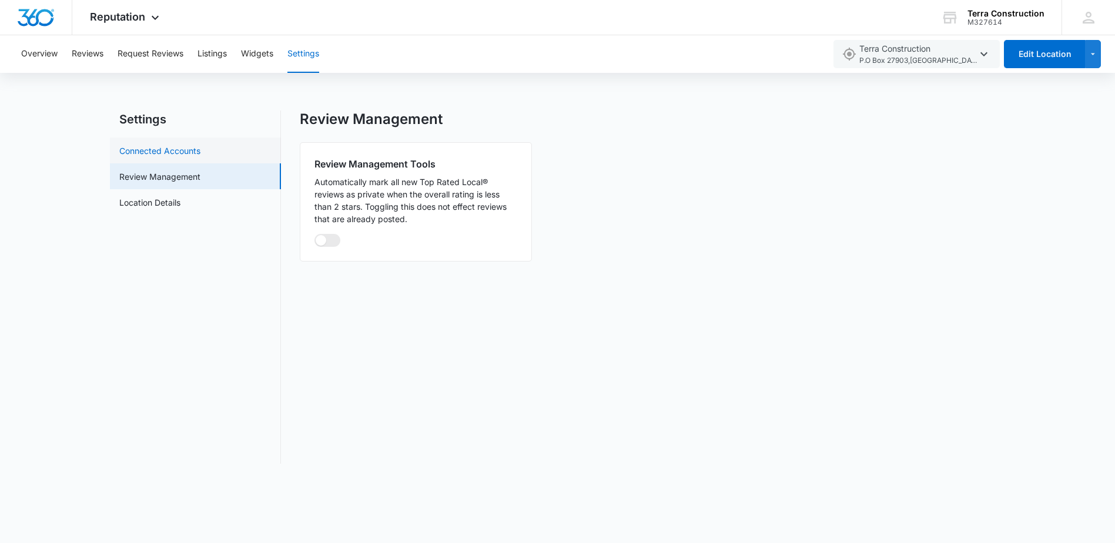
click at [159, 155] on link "Connected Accounts" at bounding box center [159, 151] width 81 height 12
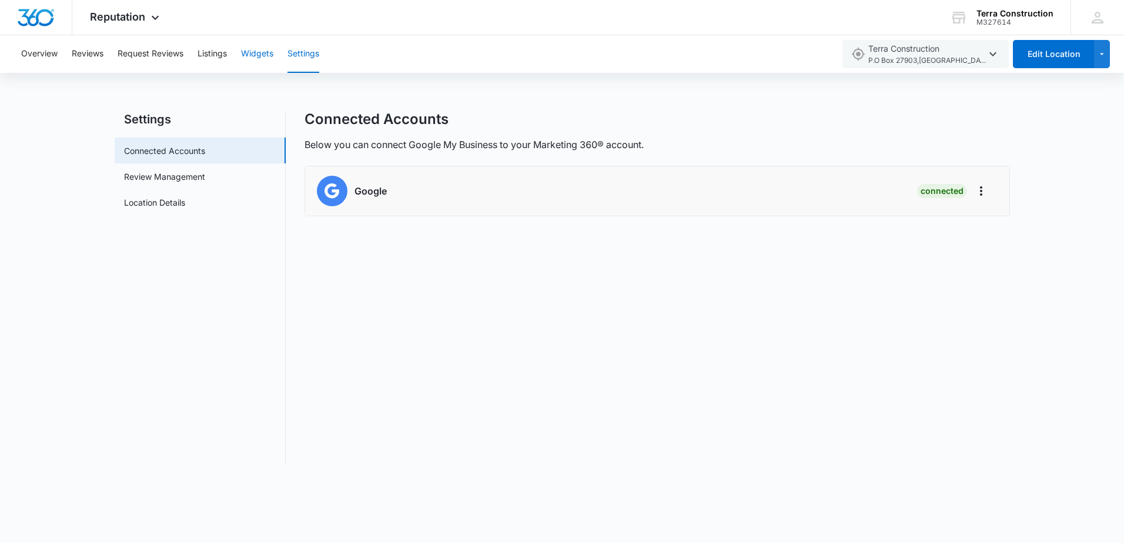
click at [255, 54] on button "Widgets" at bounding box center [257, 54] width 32 height 38
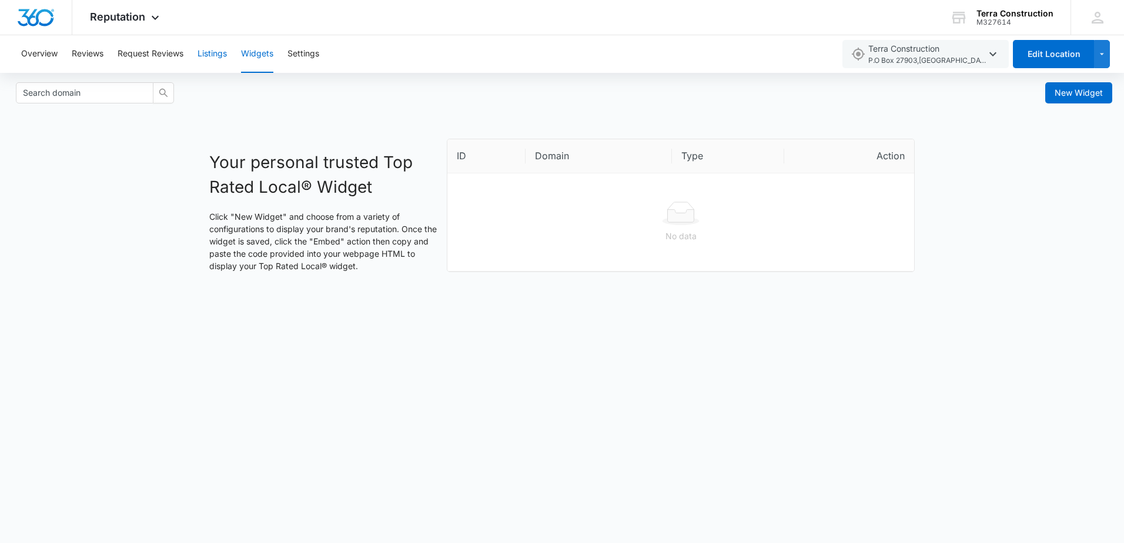
click at [218, 54] on button "Listings" at bounding box center [212, 54] width 29 height 38
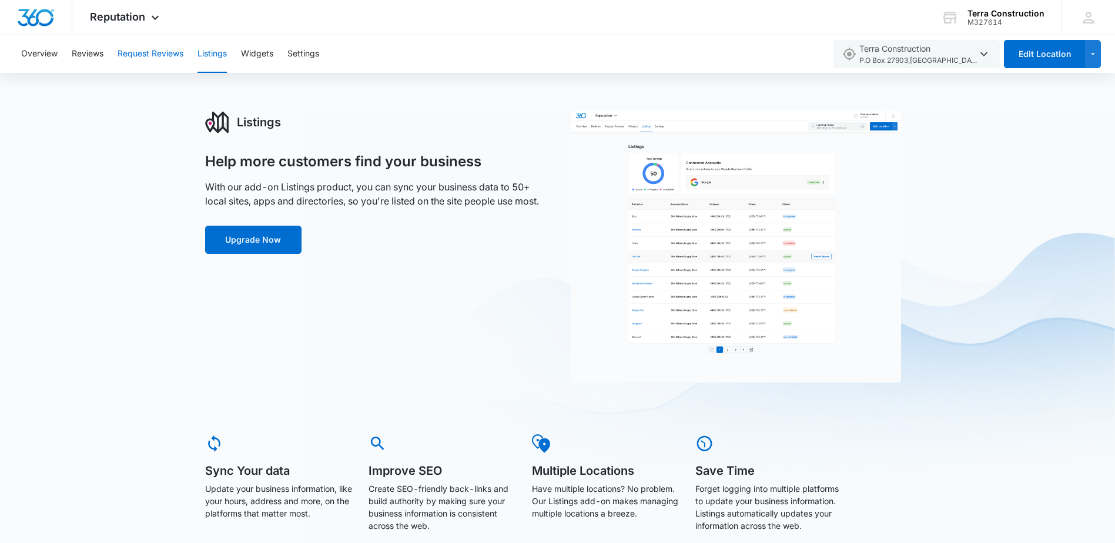
click at [148, 53] on button "Request Reviews" at bounding box center [151, 54] width 66 height 38
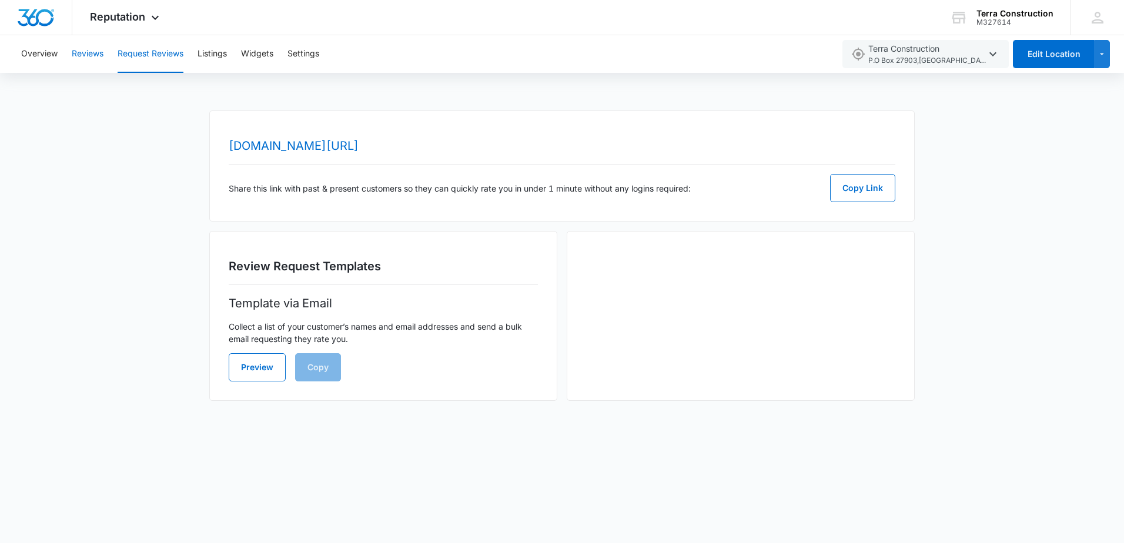
click at [88, 55] on button "Reviews" at bounding box center [88, 54] width 32 height 38
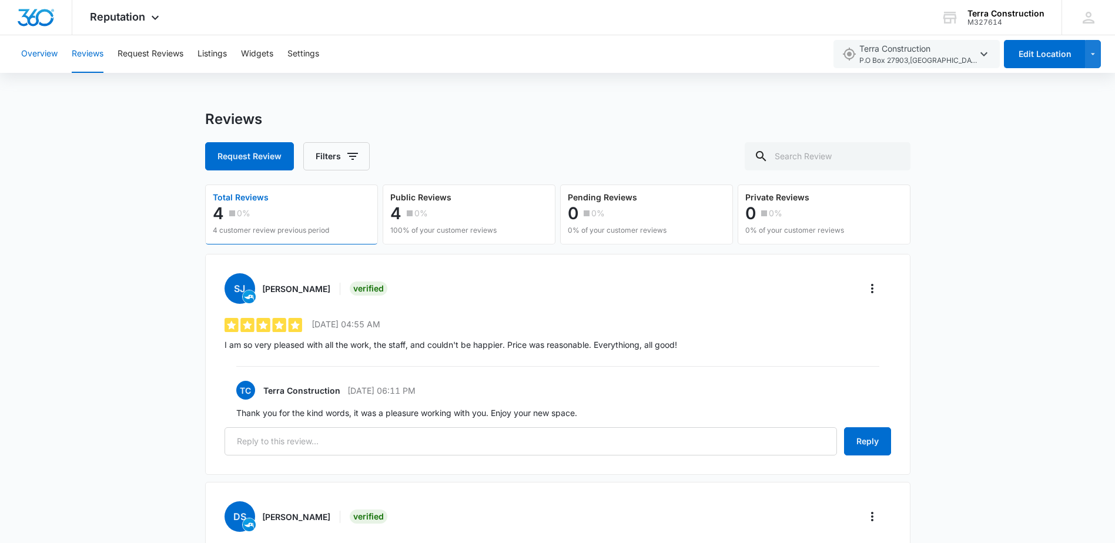
click at [41, 58] on button "Overview" at bounding box center [39, 54] width 36 height 38
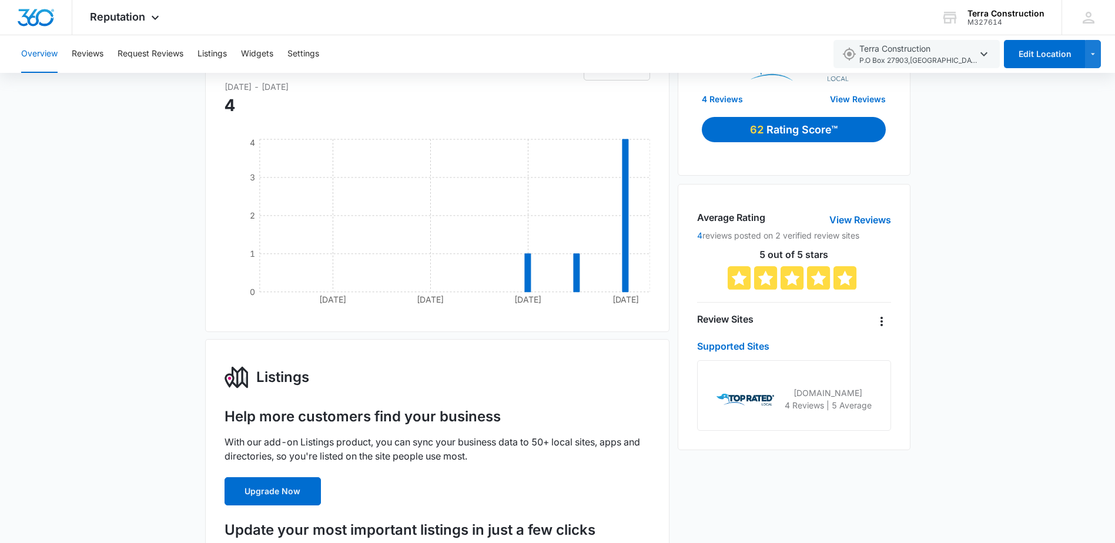
scroll to position [118, 0]
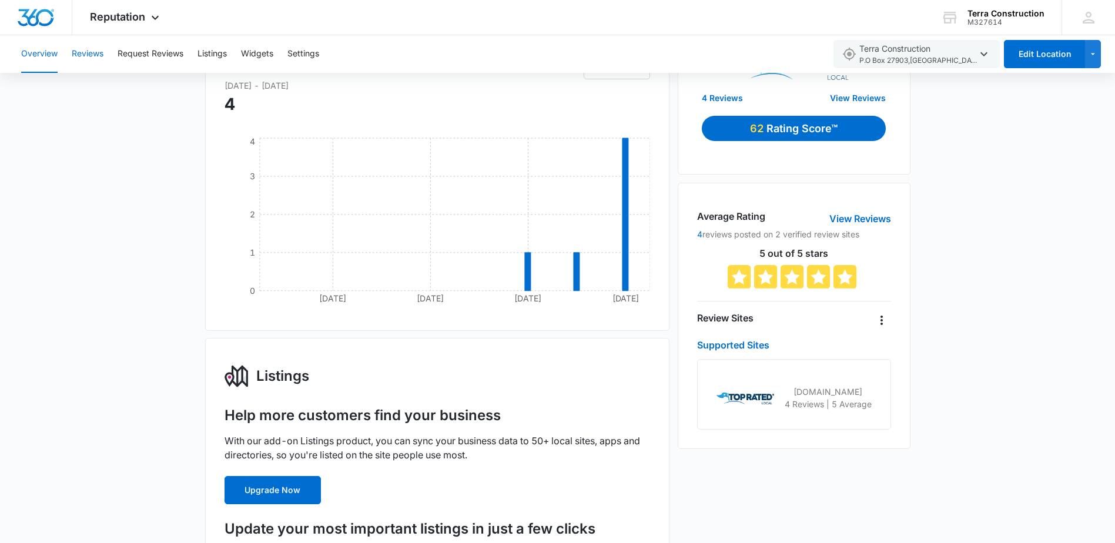
click at [87, 55] on button "Reviews" at bounding box center [88, 54] width 32 height 38
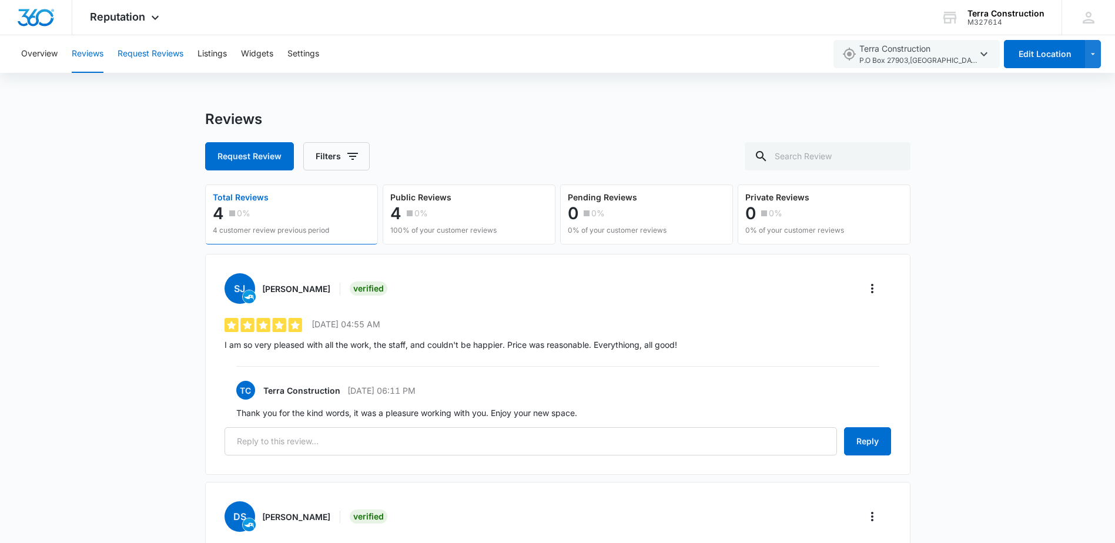
click at [136, 53] on button "Request Reviews" at bounding box center [151, 54] width 66 height 38
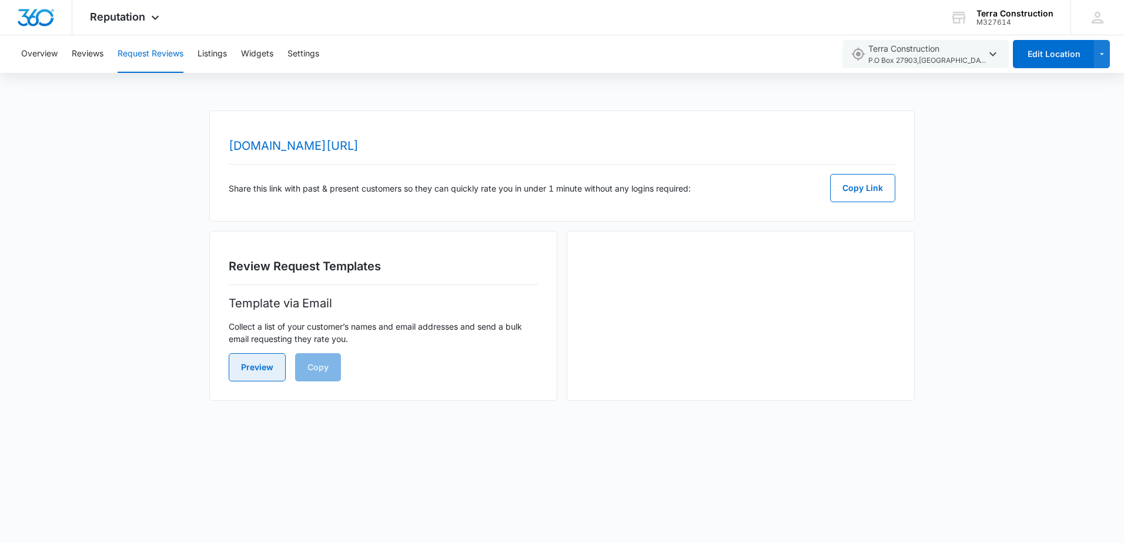
click at [254, 367] on button "Preview" at bounding box center [257, 367] width 57 height 28
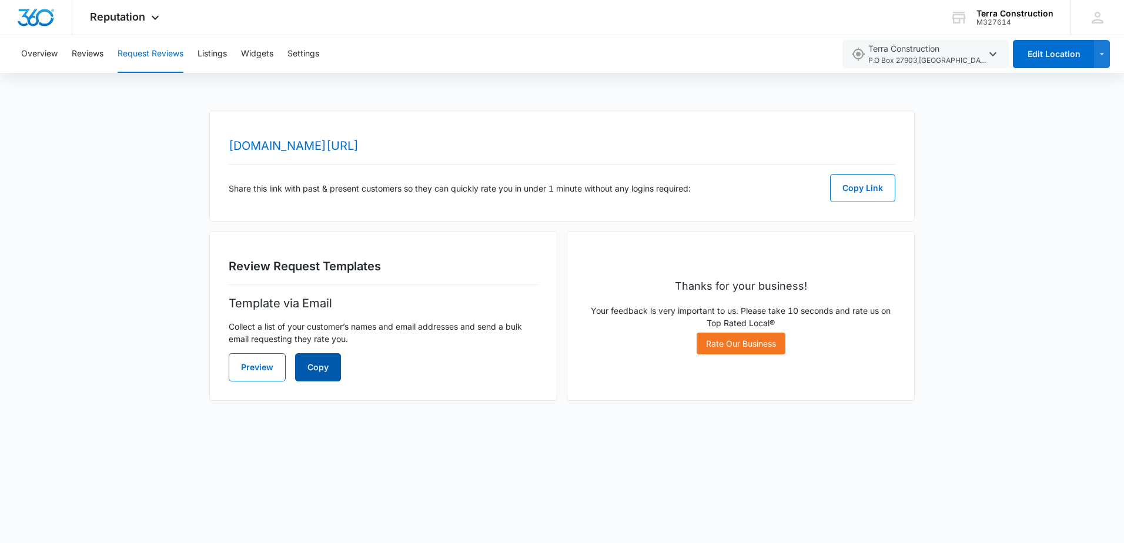
click at [325, 367] on button "Copy" at bounding box center [318, 367] width 46 height 28
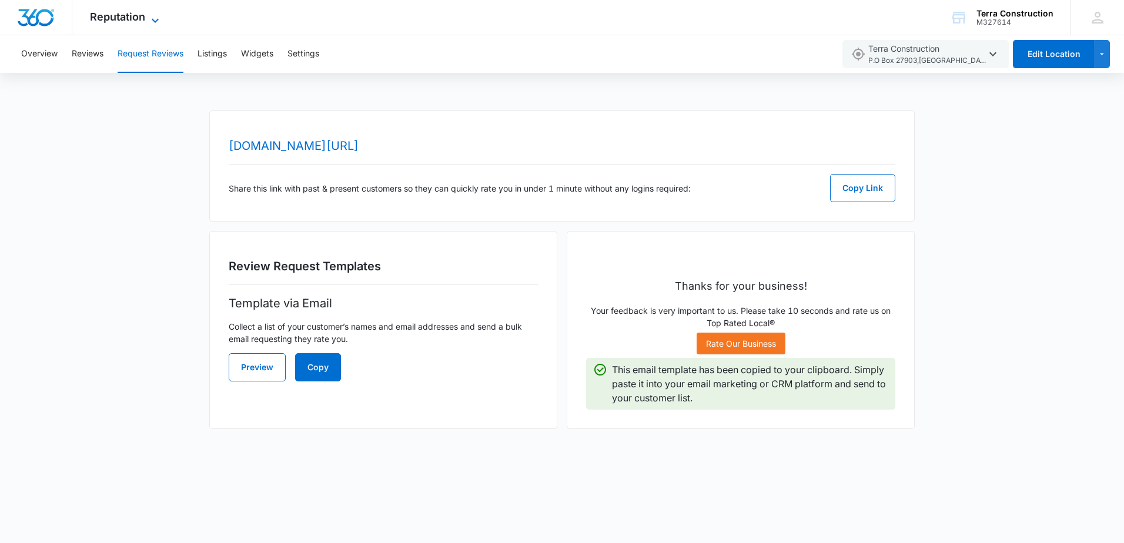
click at [134, 20] on span "Reputation" at bounding box center [117, 17] width 55 height 12
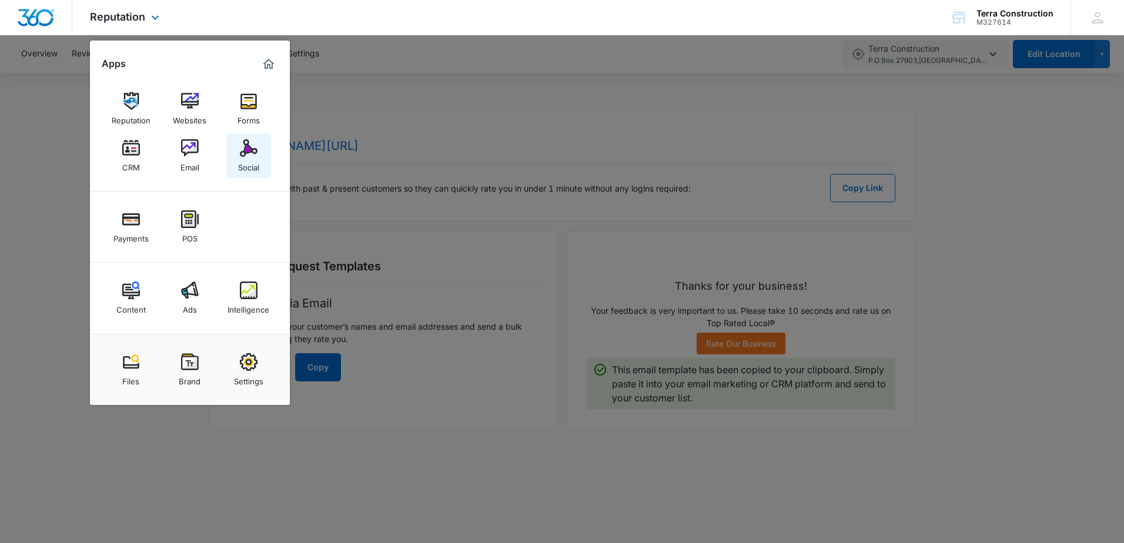
click at [256, 152] on img at bounding box center [249, 148] width 18 height 18
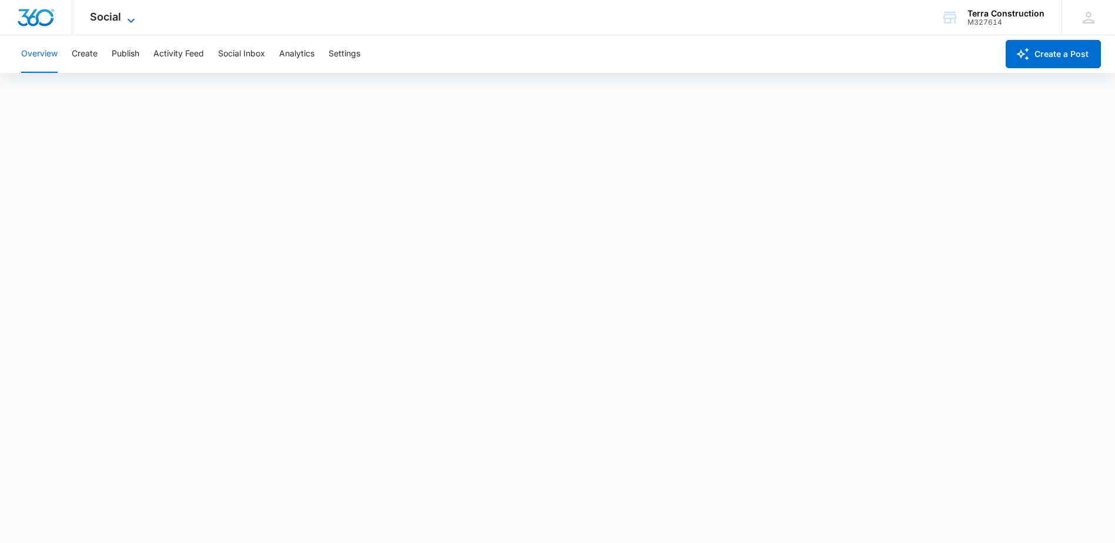
click at [121, 20] on span "Social" at bounding box center [105, 17] width 31 height 12
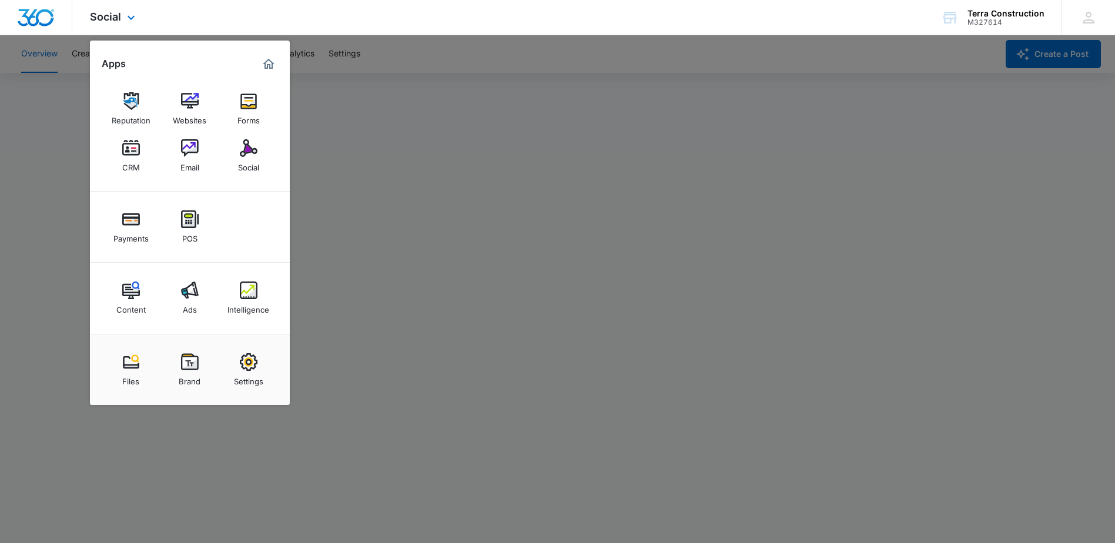
click at [35, 21] on img "Dashboard" at bounding box center [36, 18] width 38 height 18
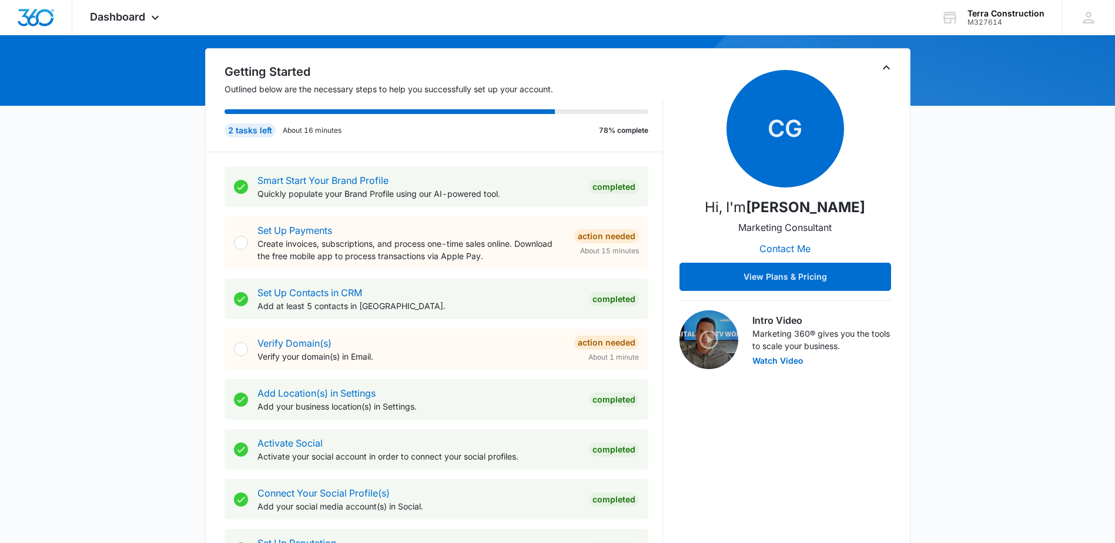
scroll to position [118, 0]
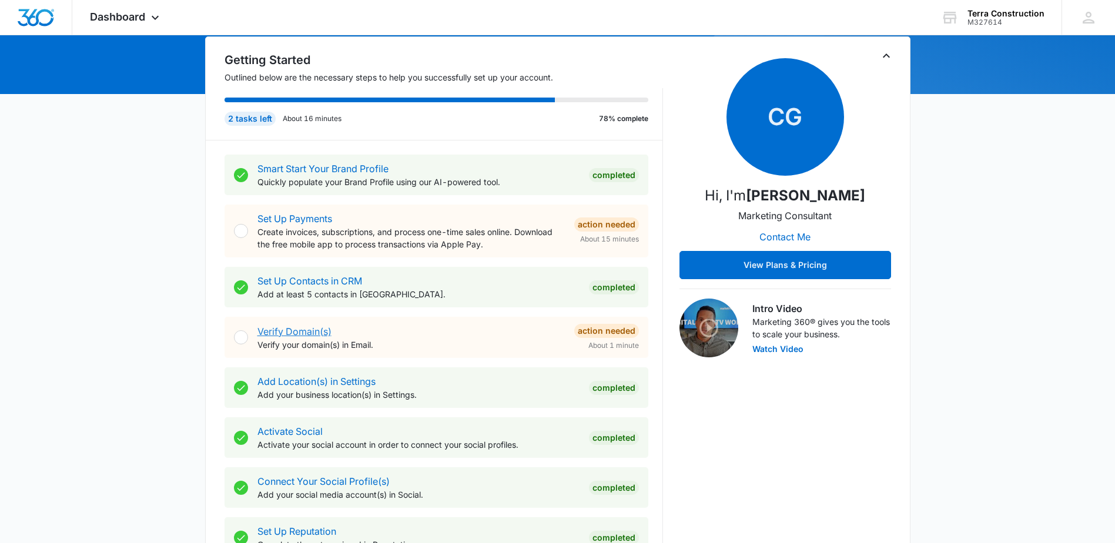
click at [282, 331] on link "Verify Domain(s)" at bounding box center [294, 332] width 74 height 12
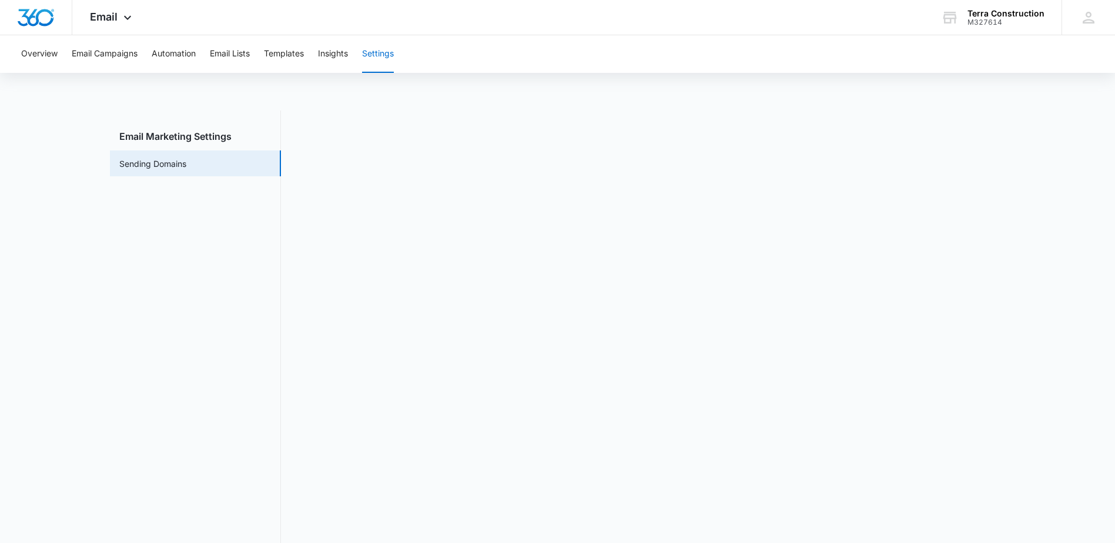
scroll to position [26, 0]
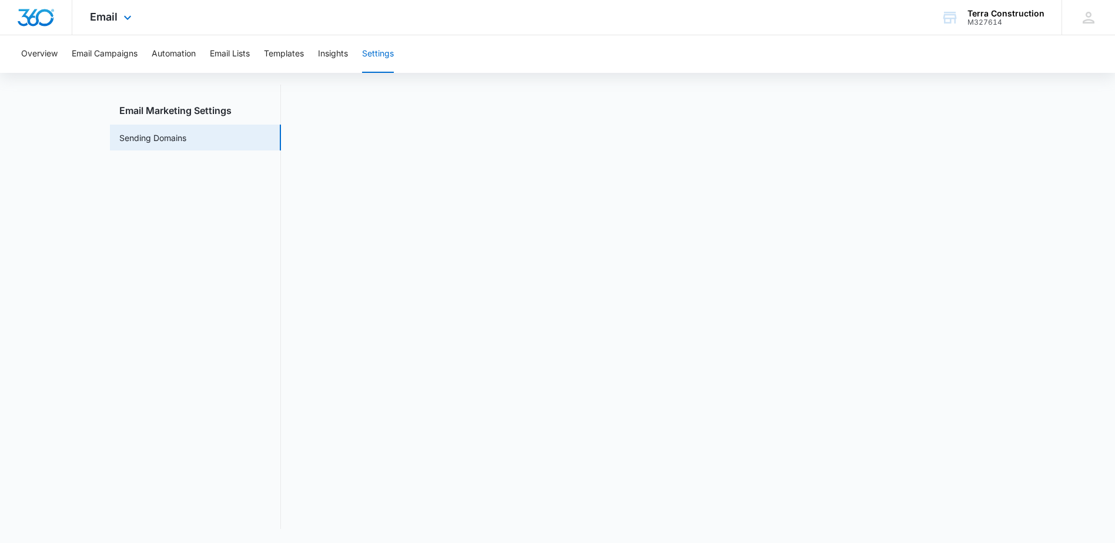
click at [33, 15] on img "Dashboard" at bounding box center [36, 18] width 38 height 18
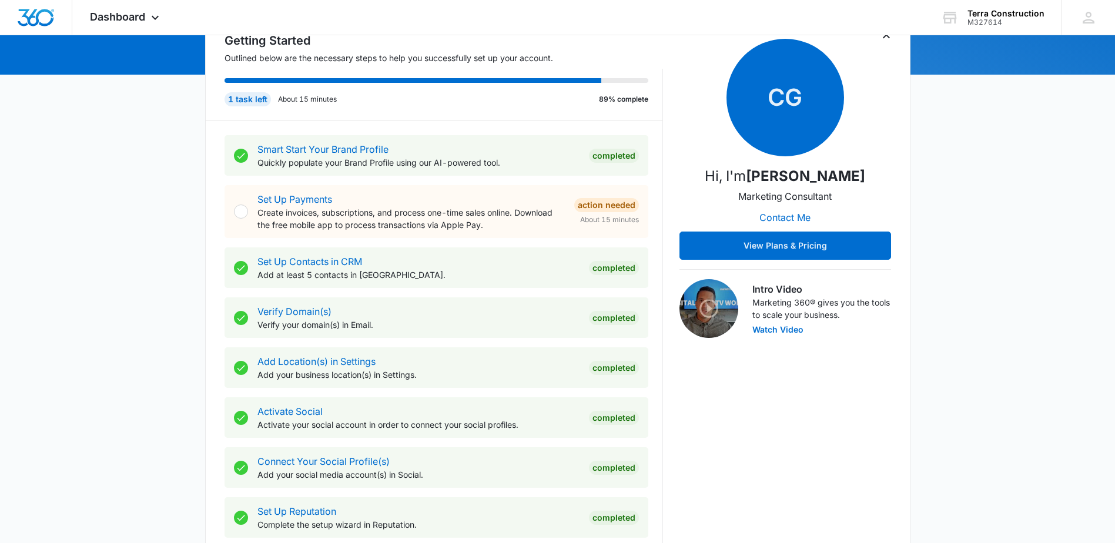
scroll to position [176, 0]
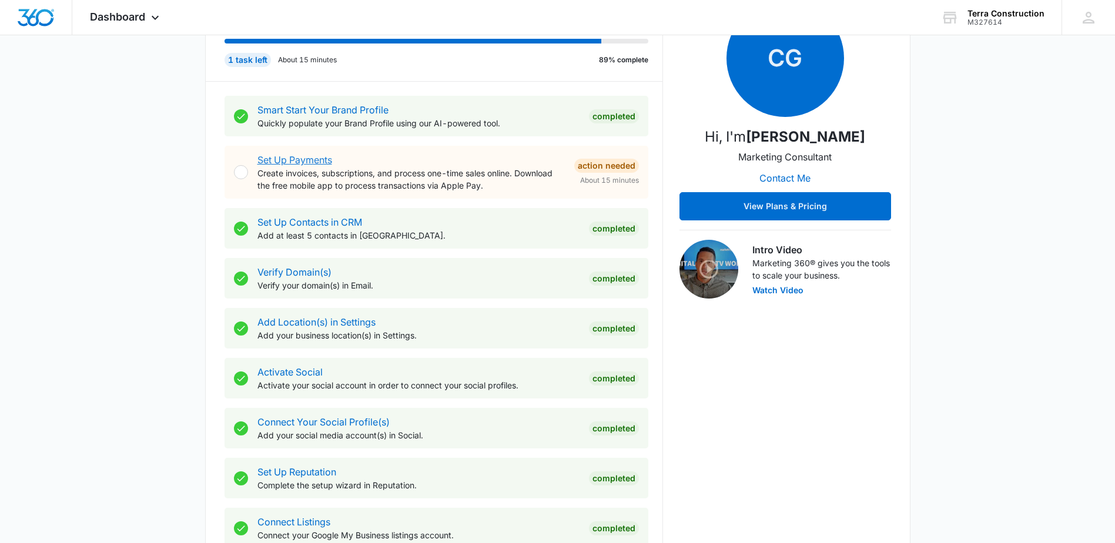
click at [291, 162] on link "Set Up Payments" at bounding box center [294, 160] width 75 height 12
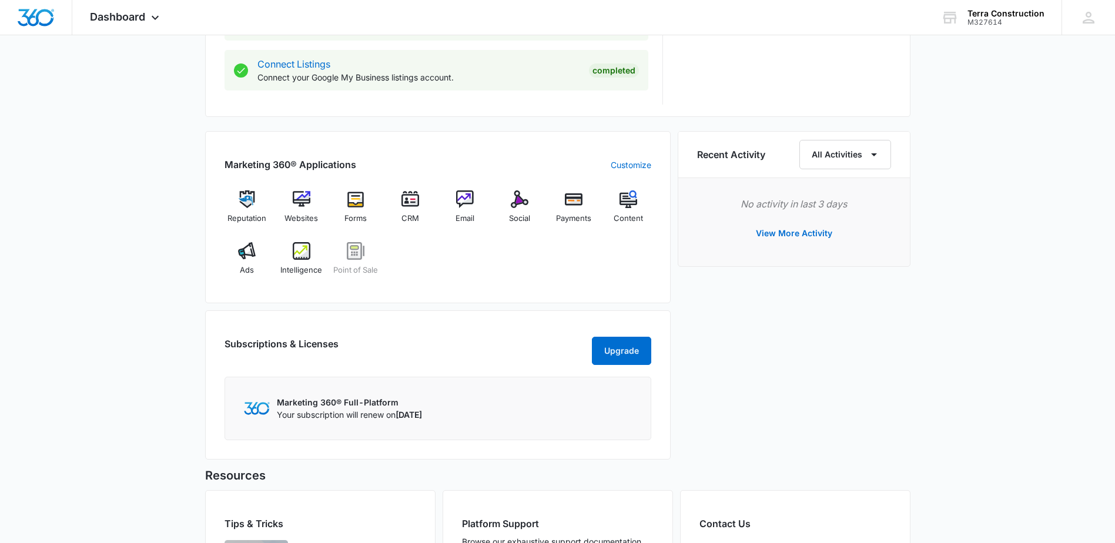
scroll to position [647, 0]
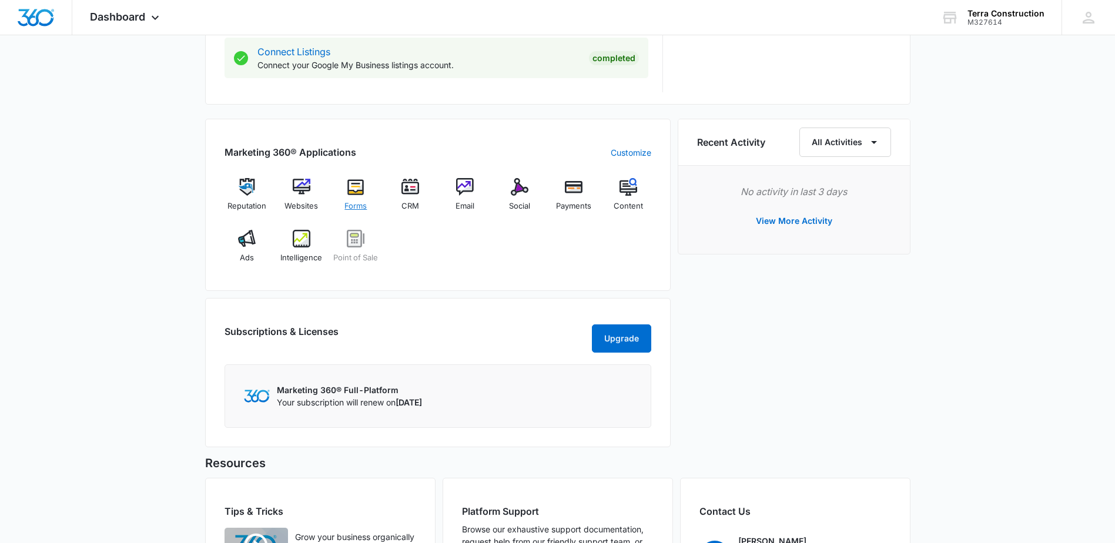
click at [359, 182] on img at bounding box center [356, 187] width 18 height 18
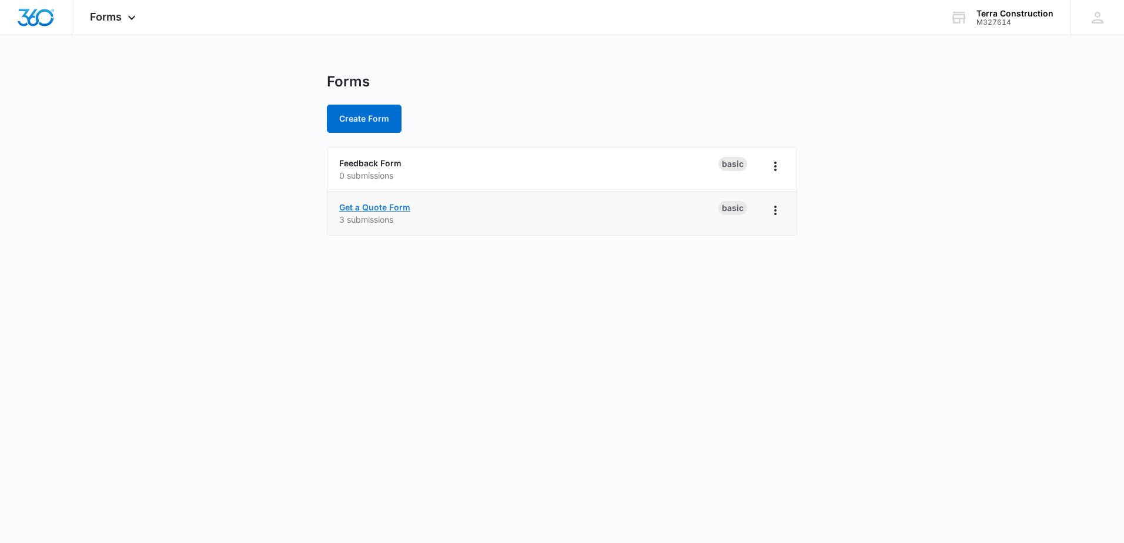
click at [393, 208] on link "Get a Quote Form" at bounding box center [374, 207] width 71 height 10
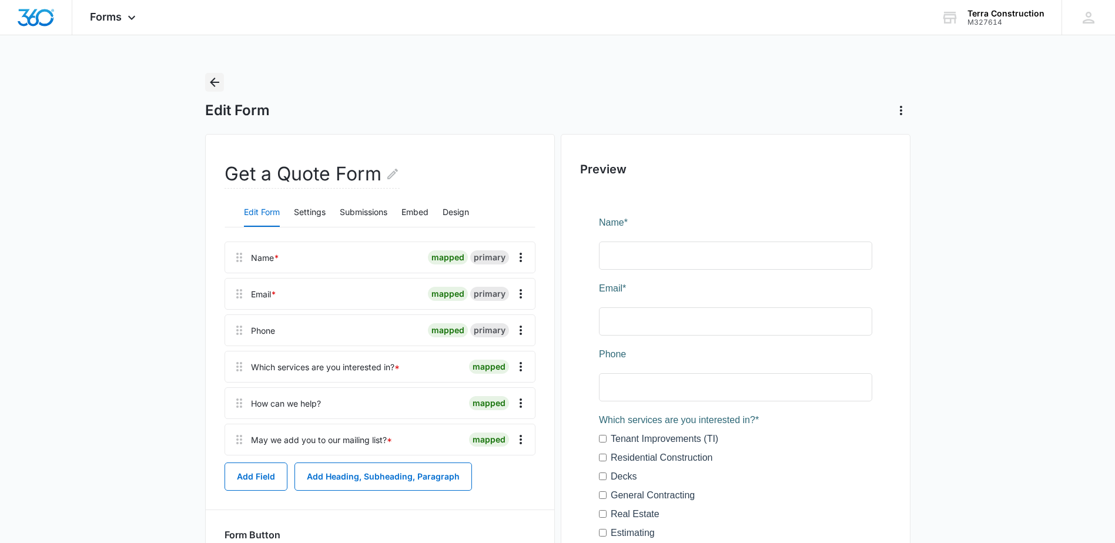
click at [216, 80] on icon "Back" at bounding box center [215, 82] width 14 height 14
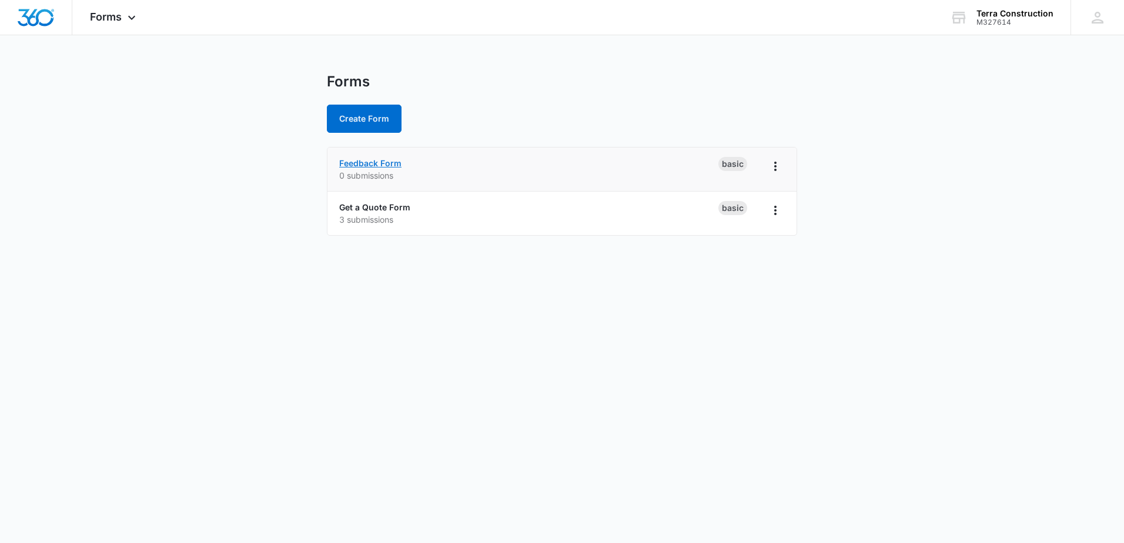
click at [382, 163] on link "Feedback Form" at bounding box center [370, 163] width 62 height 10
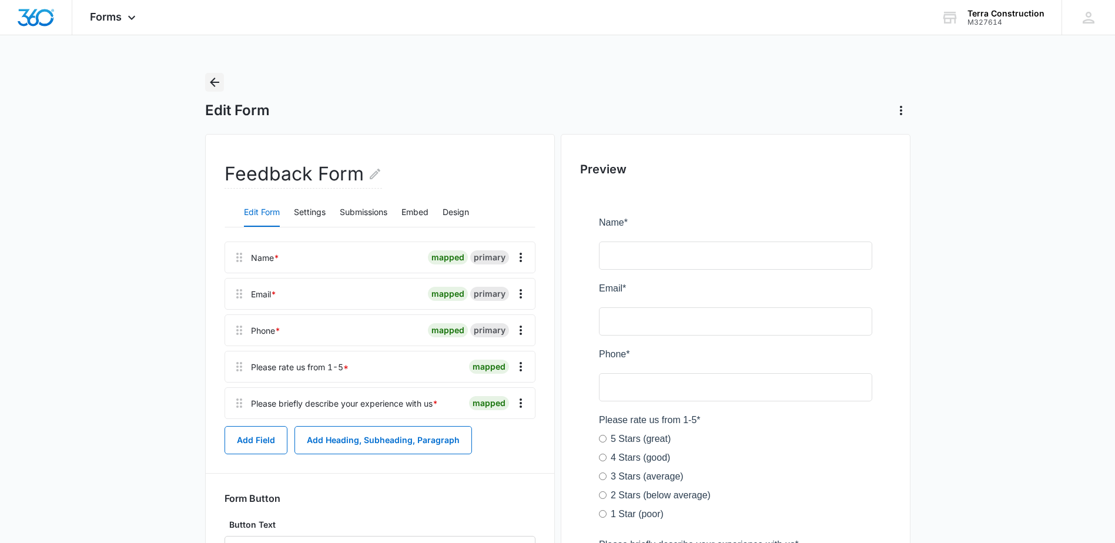
click at [217, 85] on icon "Back" at bounding box center [215, 82] width 14 height 14
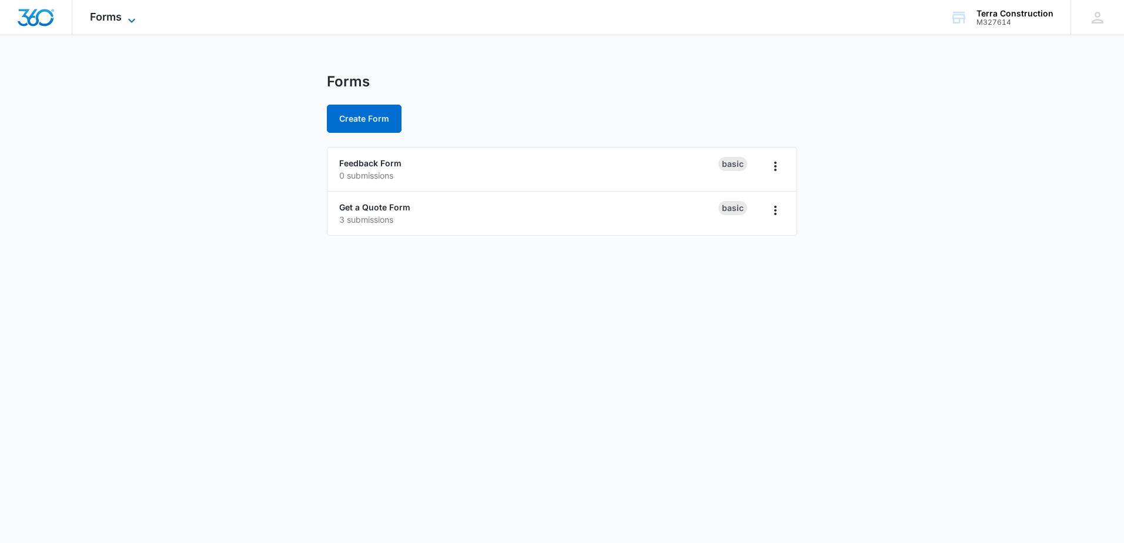
click at [121, 19] on span "Forms" at bounding box center [106, 17] width 32 height 12
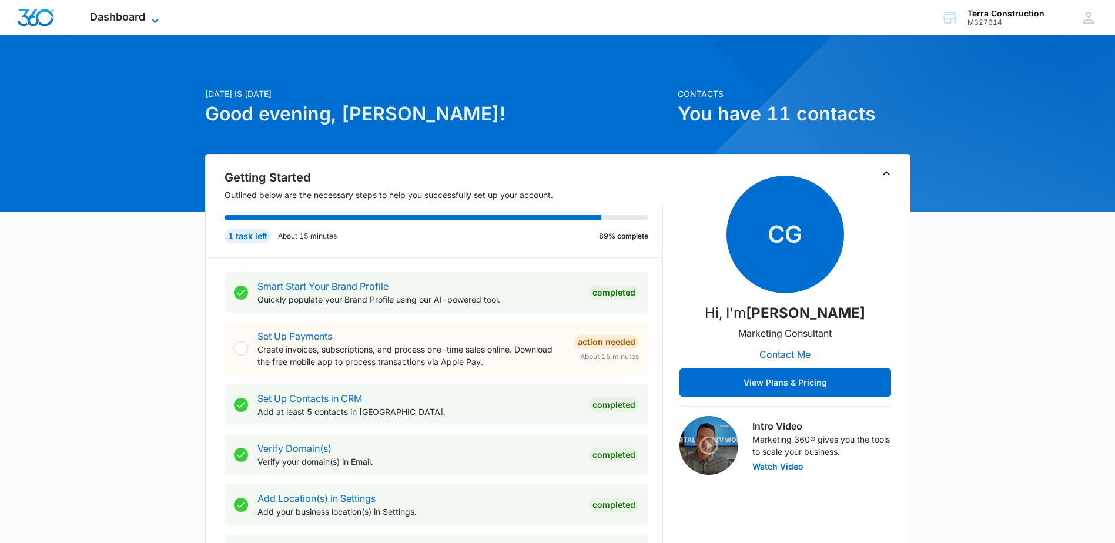
click at [143, 17] on span "Dashboard" at bounding box center [117, 17] width 55 height 12
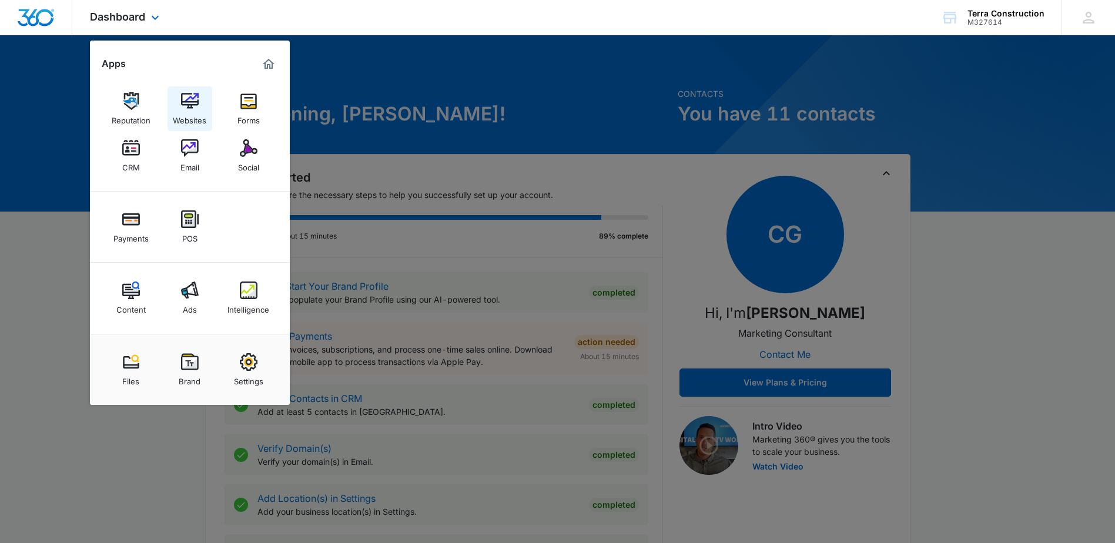
click at [196, 103] on img at bounding box center [190, 101] width 18 height 18
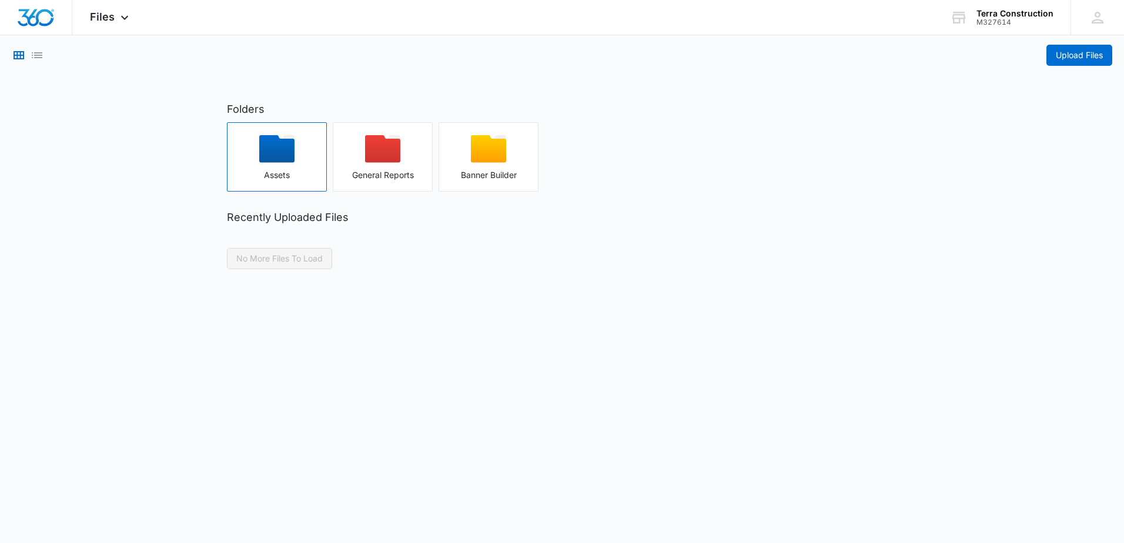
click at [285, 166] on div "button" at bounding box center [277, 152] width 99 height 35
click at [375, 148] on icon "button" at bounding box center [382, 149] width 35 height 28
click at [476, 139] on icon "button" at bounding box center [488, 149] width 35 height 28
